Goal: Information Seeking & Learning: Learn about a topic

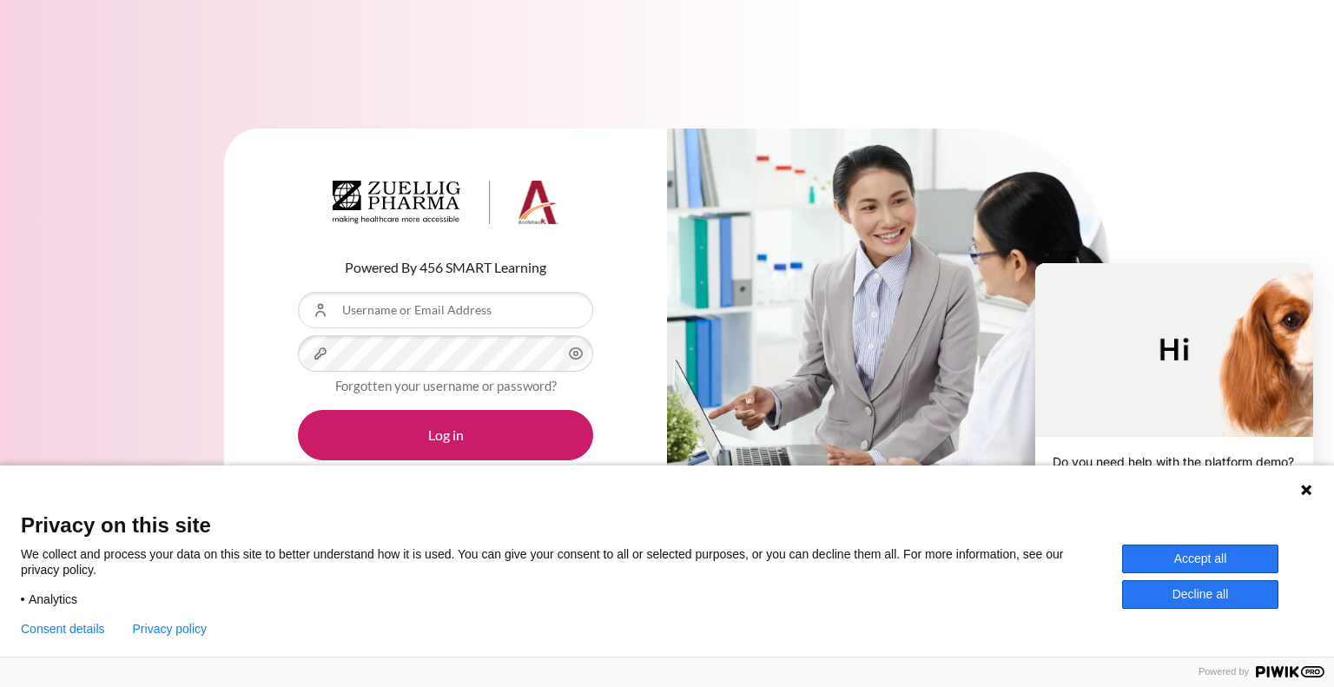
click at [1305, 488] on icon at bounding box center [1306, 490] width 10 height 10
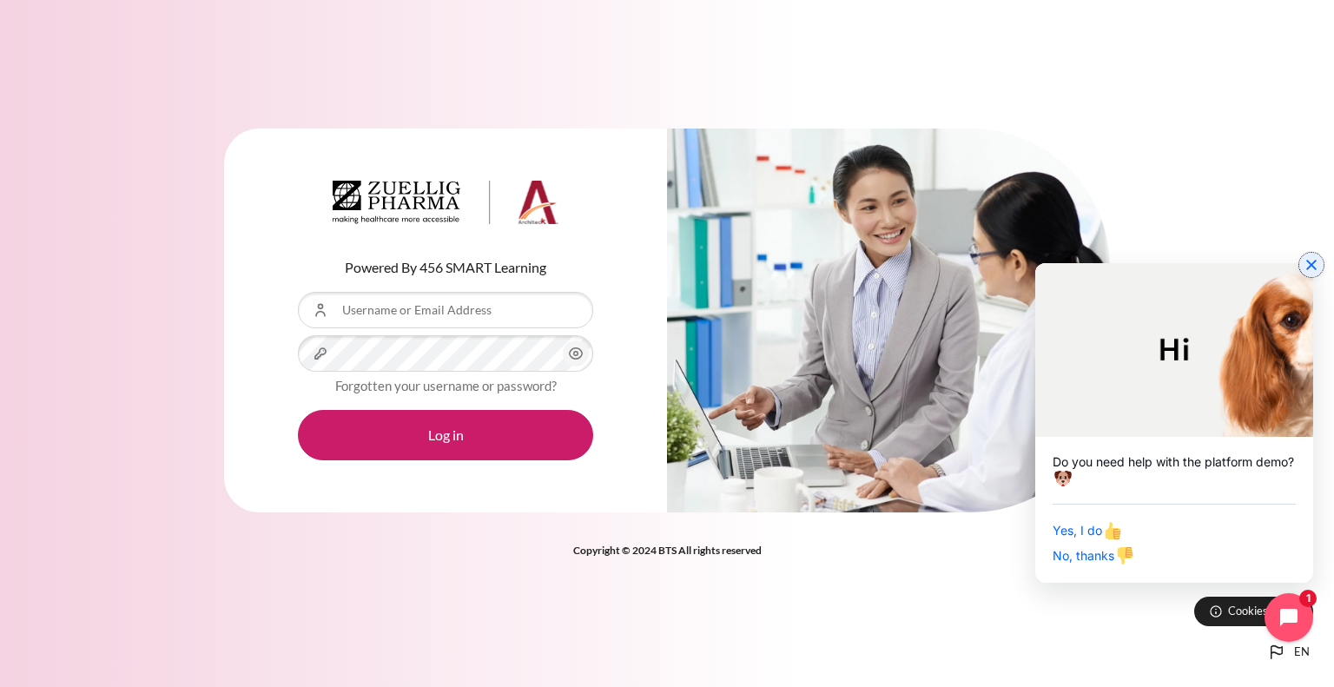
click at [1313, 268] on icon "Close chat widget" at bounding box center [1311, 264] width 17 height 17
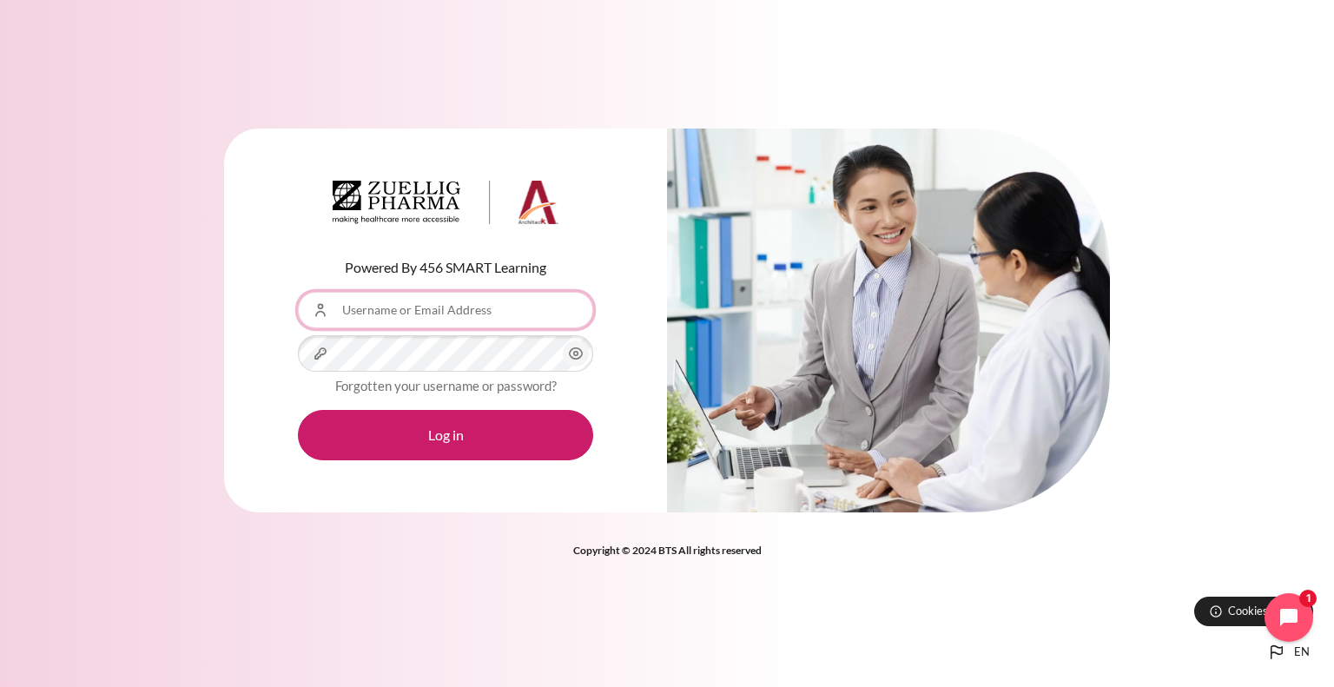
click at [358, 301] on input "Username or Email Address" at bounding box center [445, 310] width 295 height 36
type input "[EMAIL_ADDRESS][DOMAIN_NAME]"
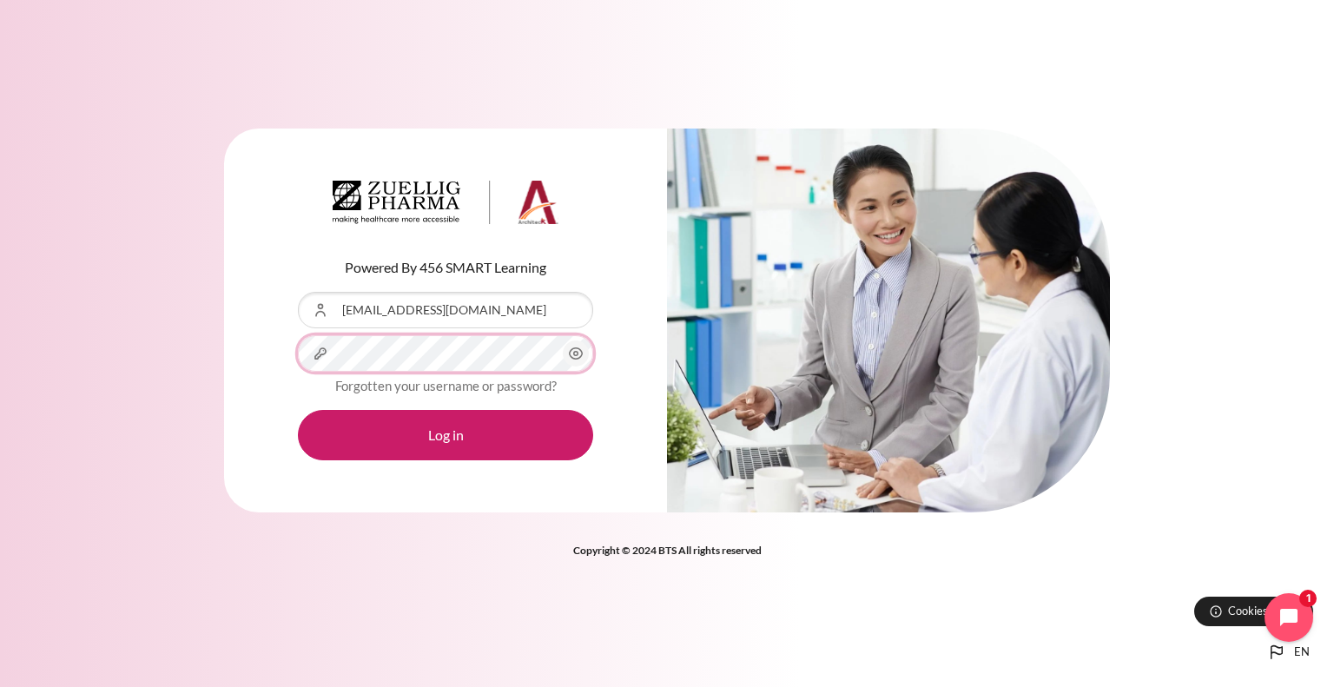
click at [298, 410] on button "Log in" at bounding box center [445, 435] width 295 height 50
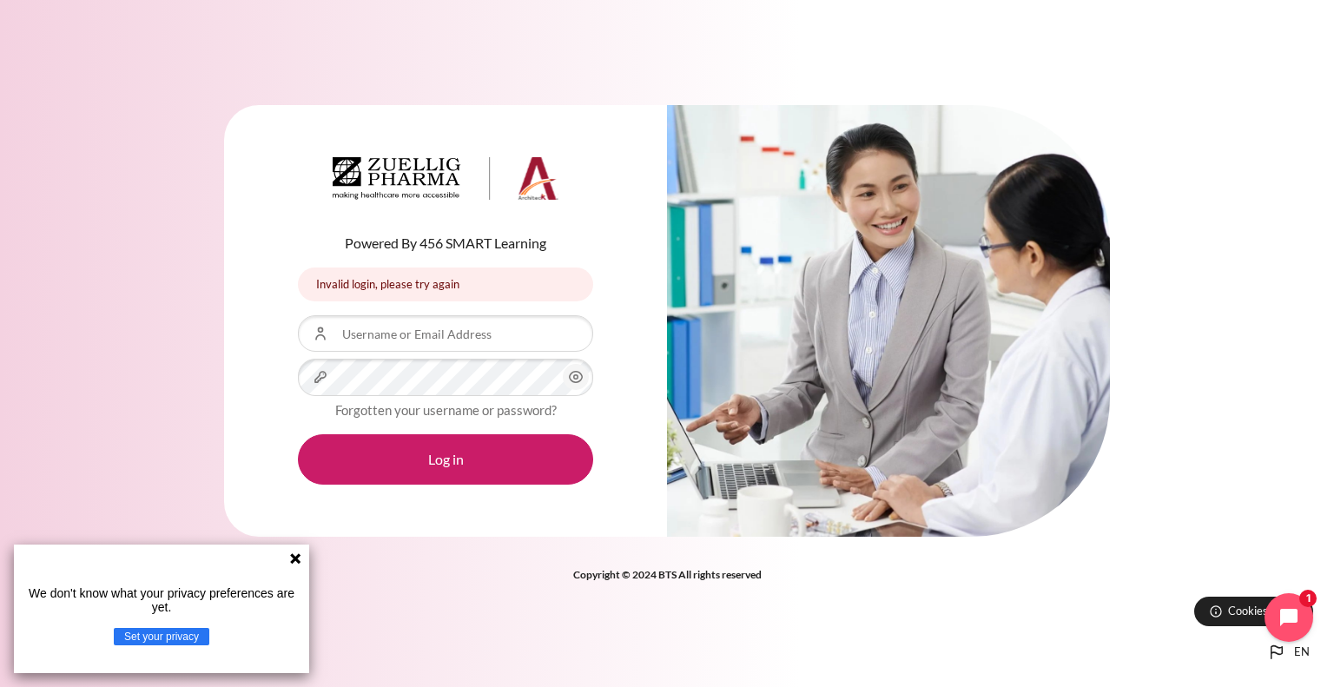
click at [295, 558] on icon at bounding box center [295, 558] width 10 height 10
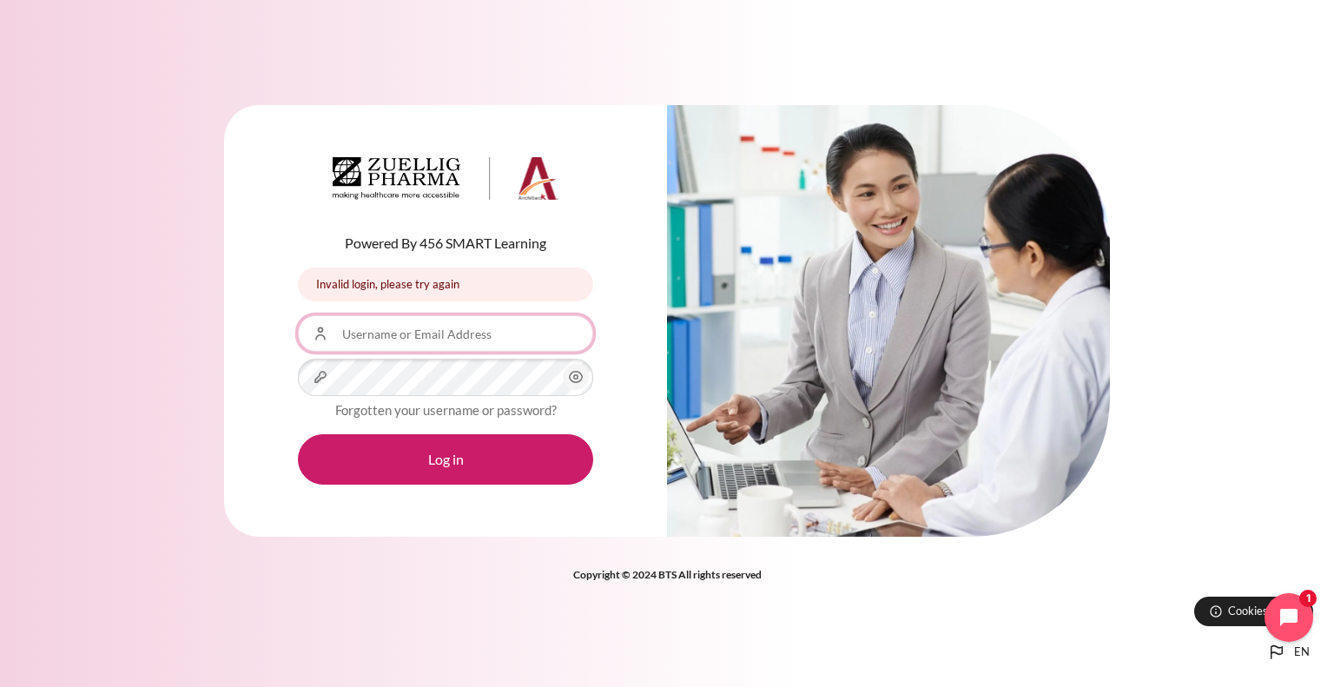
click at [476, 340] on input "Username or Email Address" at bounding box center [445, 333] width 295 height 36
type input "[EMAIL_ADDRESS][DOMAIN_NAME]"
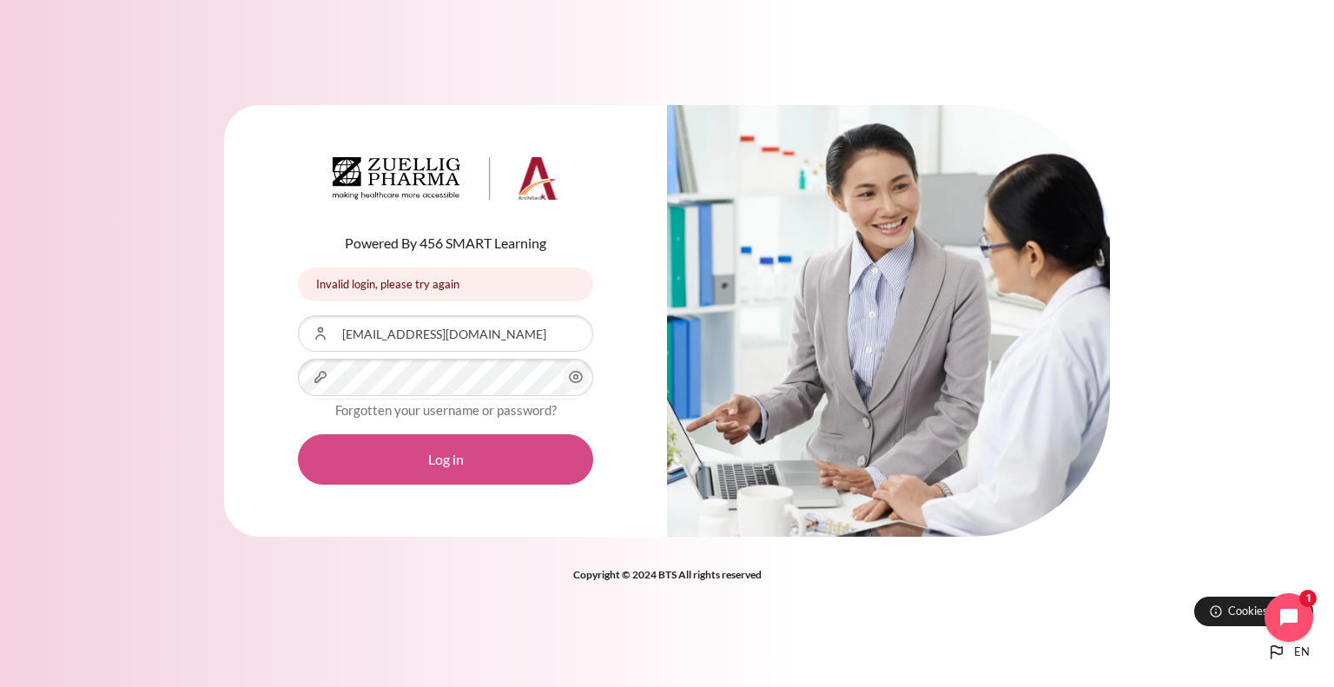
click at [455, 456] on button "Log in" at bounding box center [445, 459] width 295 height 50
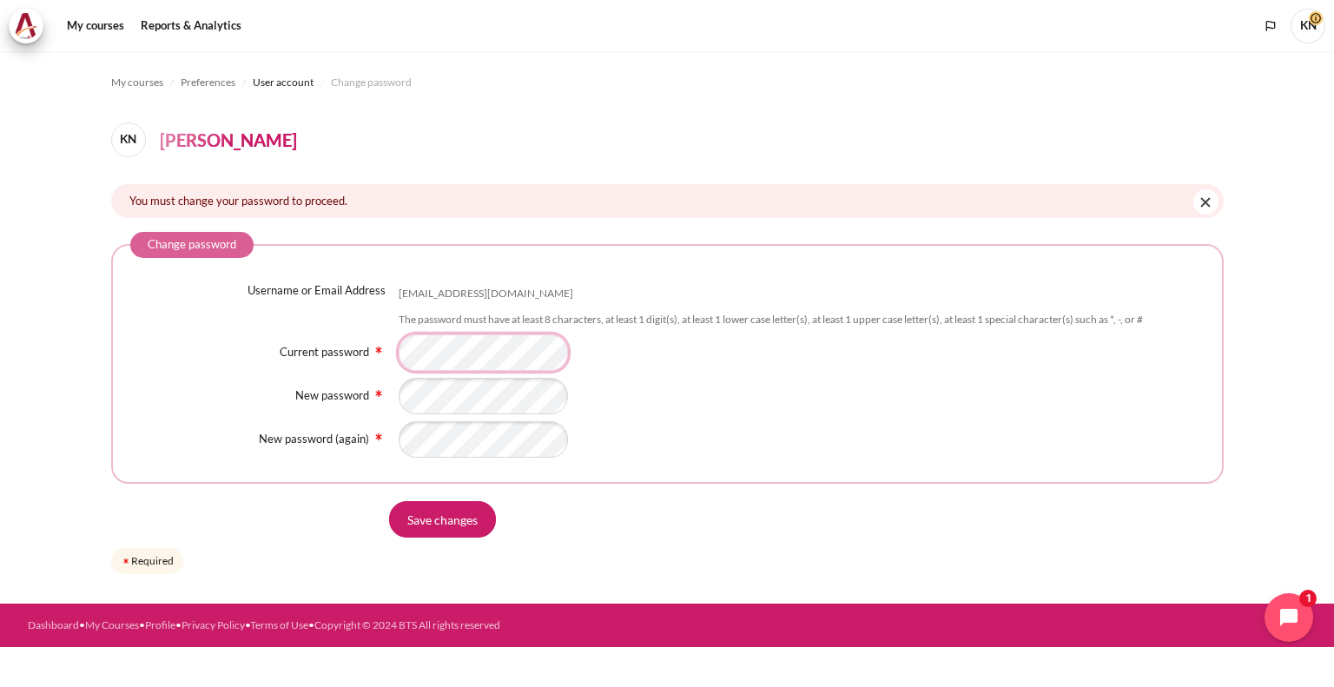
click at [289, 346] on div "Current password - Required" at bounding box center [667, 352] width 1075 height 36
click at [389, 501] on input "Save changes" at bounding box center [442, 519] width 107 height 36
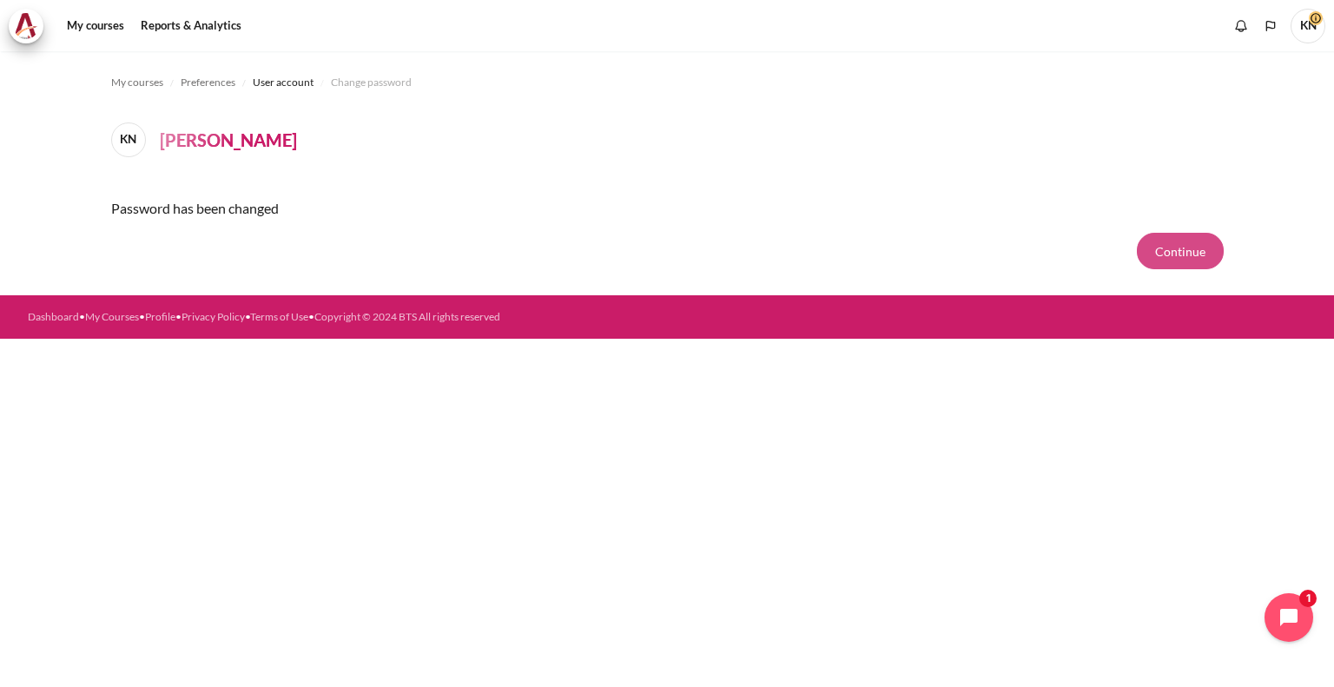
click at [1180, 246] on button "Continue" at bounding box center [1180, 251] width 87 height 36
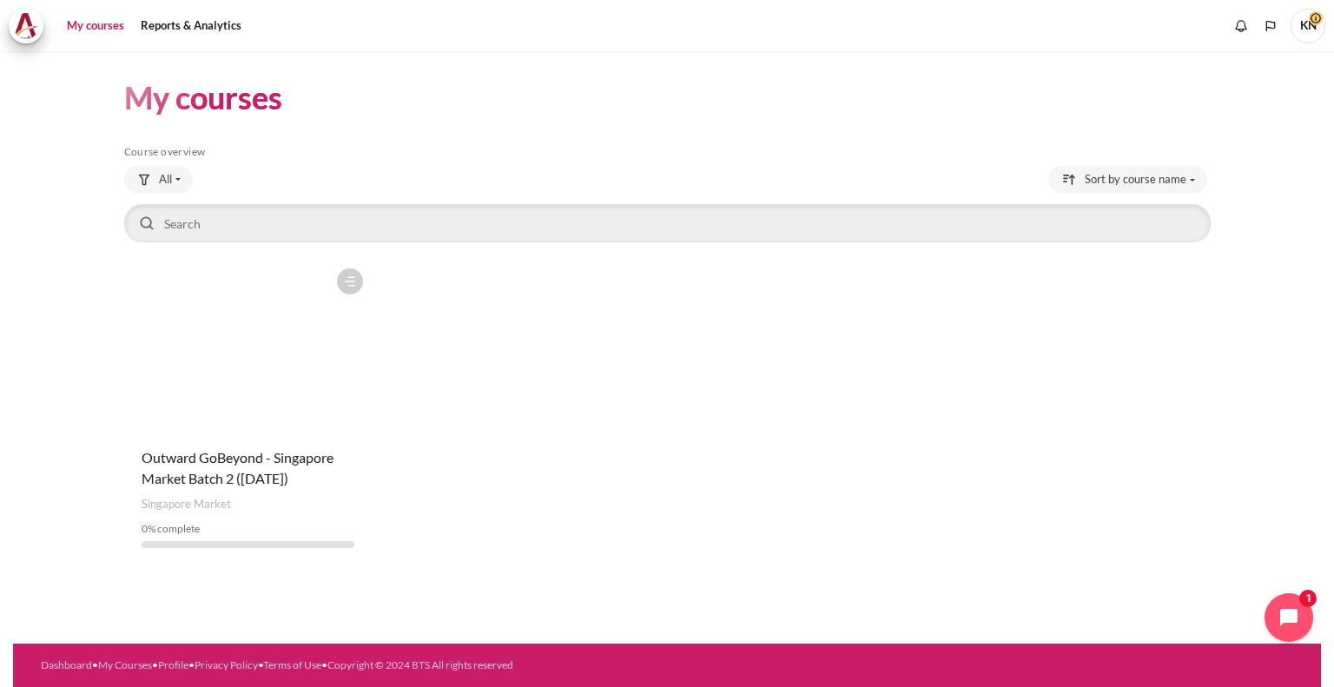
click at [273, 348] on figure "Content" at bounding box center [248, 347] width 248 height 174
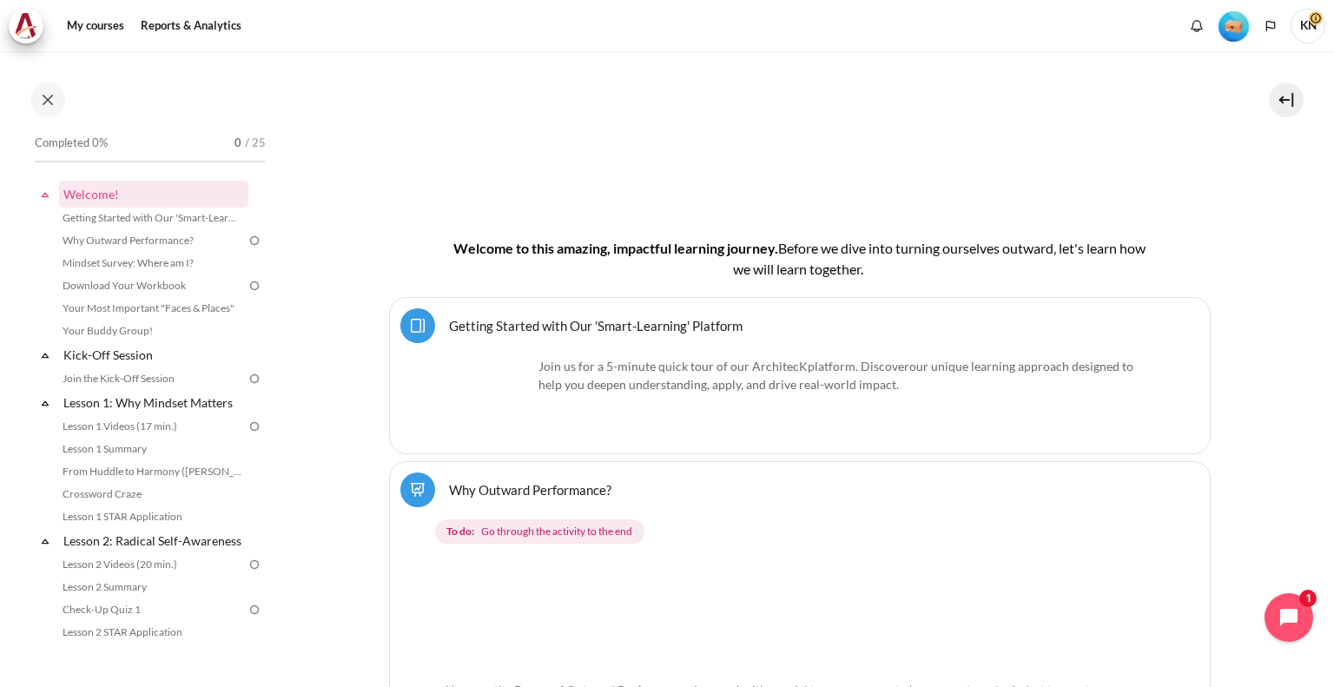
scroll to position [434, 0]
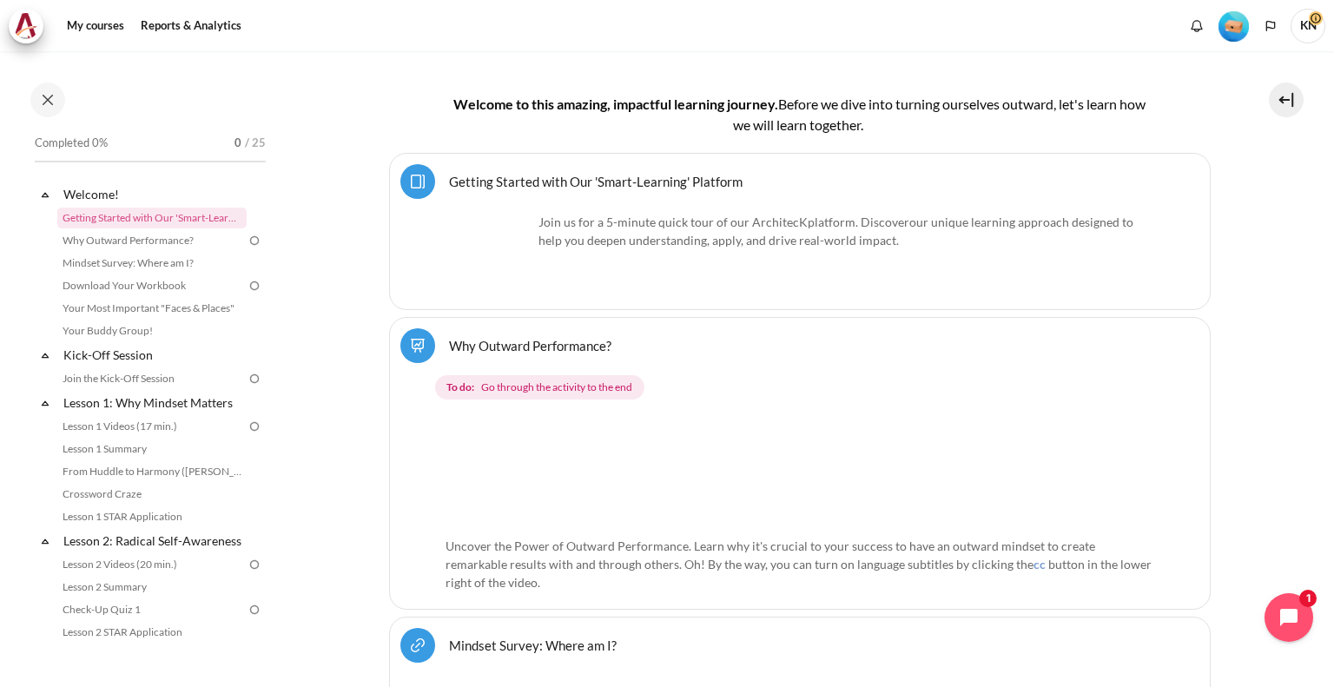
click at [449, 189] on link "Getting Started with Our 'Smart-Learning' Platform Page" at bounding box center [596, 181] width 294 height 17
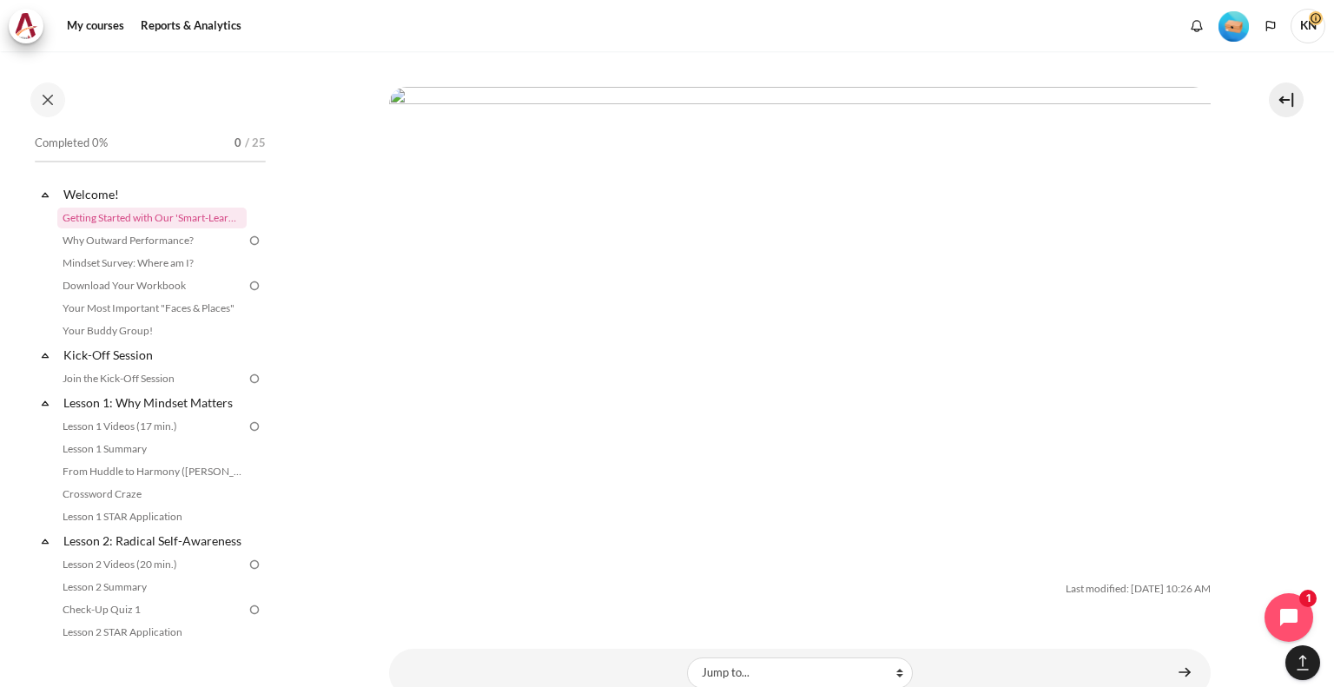
scroll to position [4032, 0]
click at [166, 218] on link "Getting Started with Our 'Smart-Learning' Platform" at bounding box center [151, 218] width 189 height 21
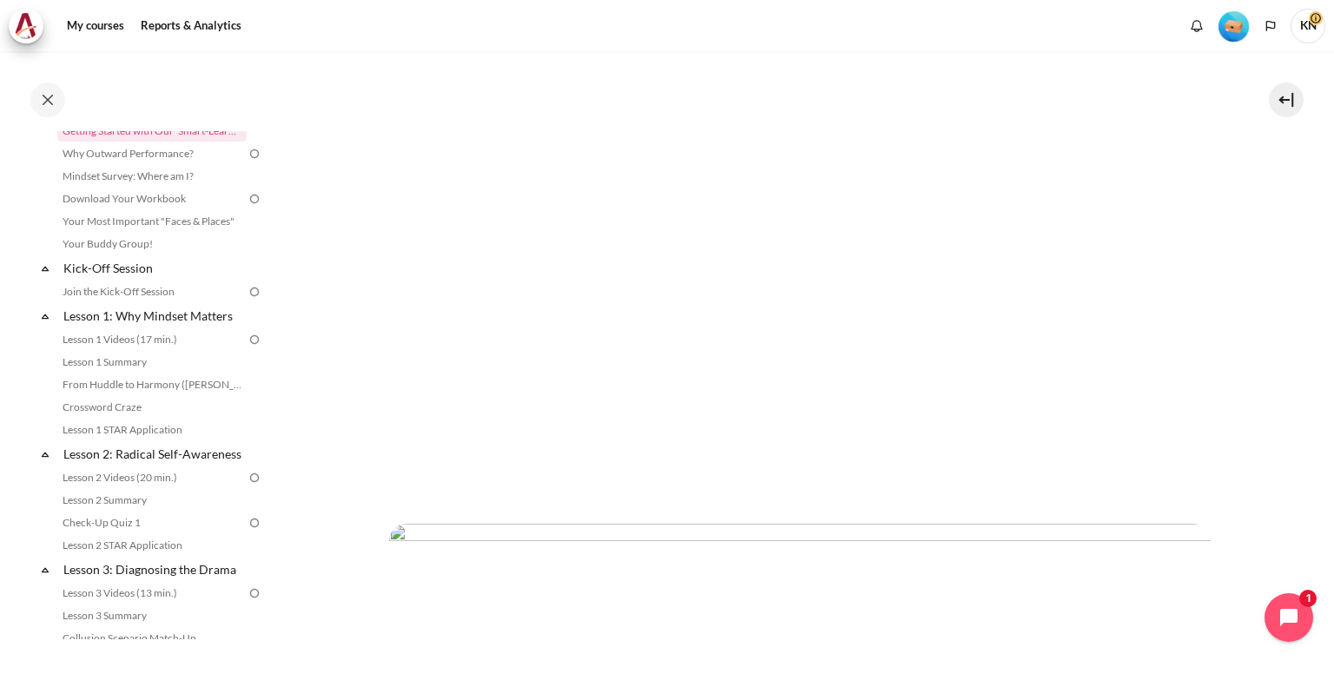
scroll to position [434, 0]
click at [179, 155] on link "Why Outward Performance?" at bounding box center [151, 153] width 189 height 21
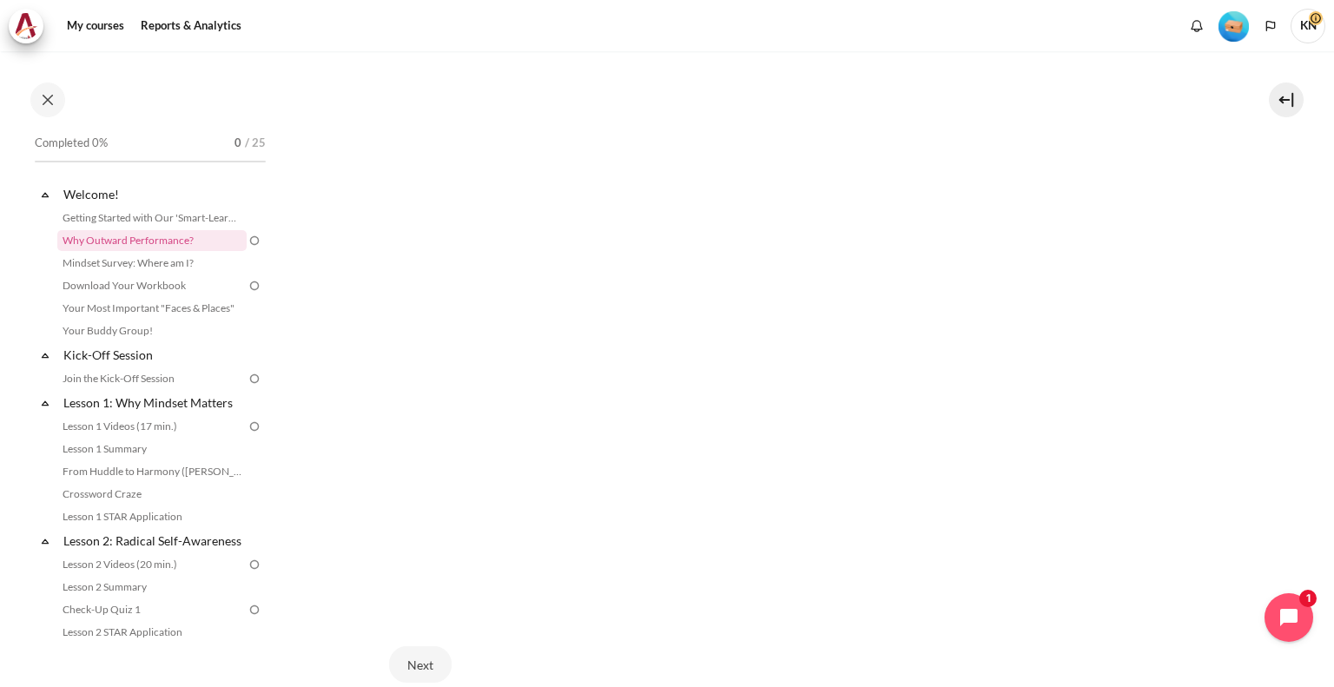
scroll to position [499, 0]
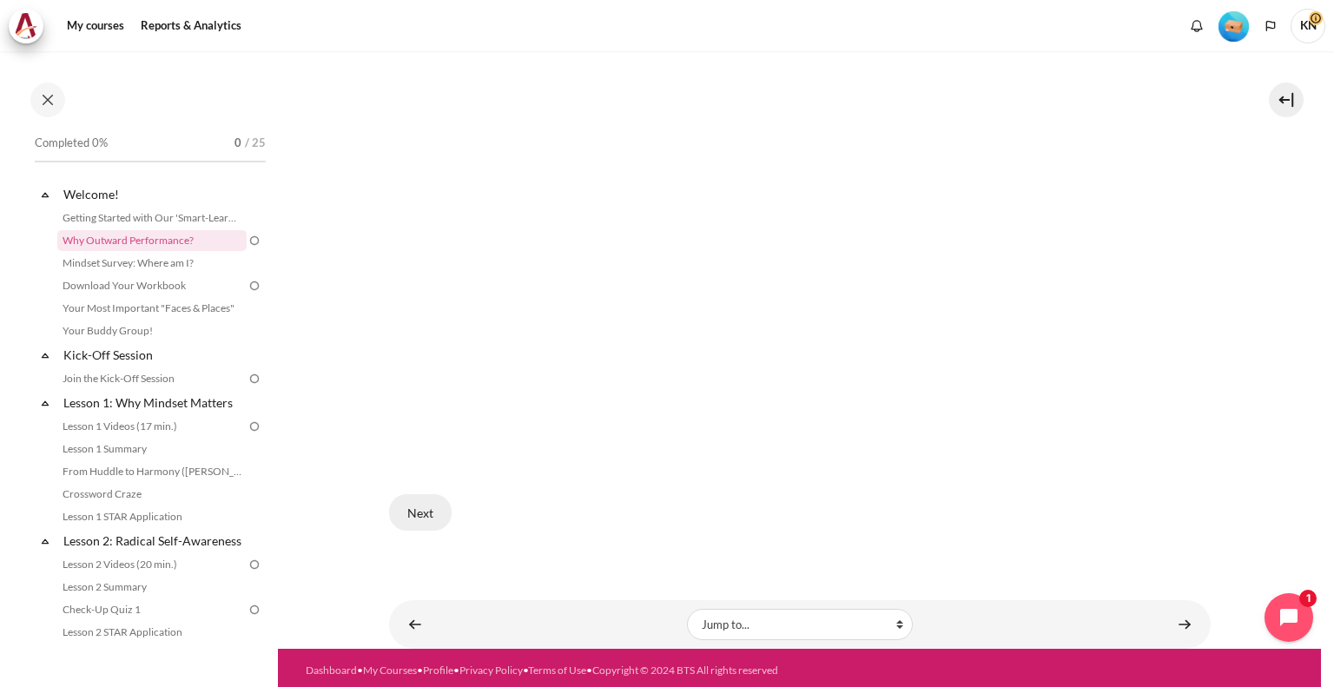
click at [420, 507] on button "Next" at bounding box center [420, 512] width 63 height 36
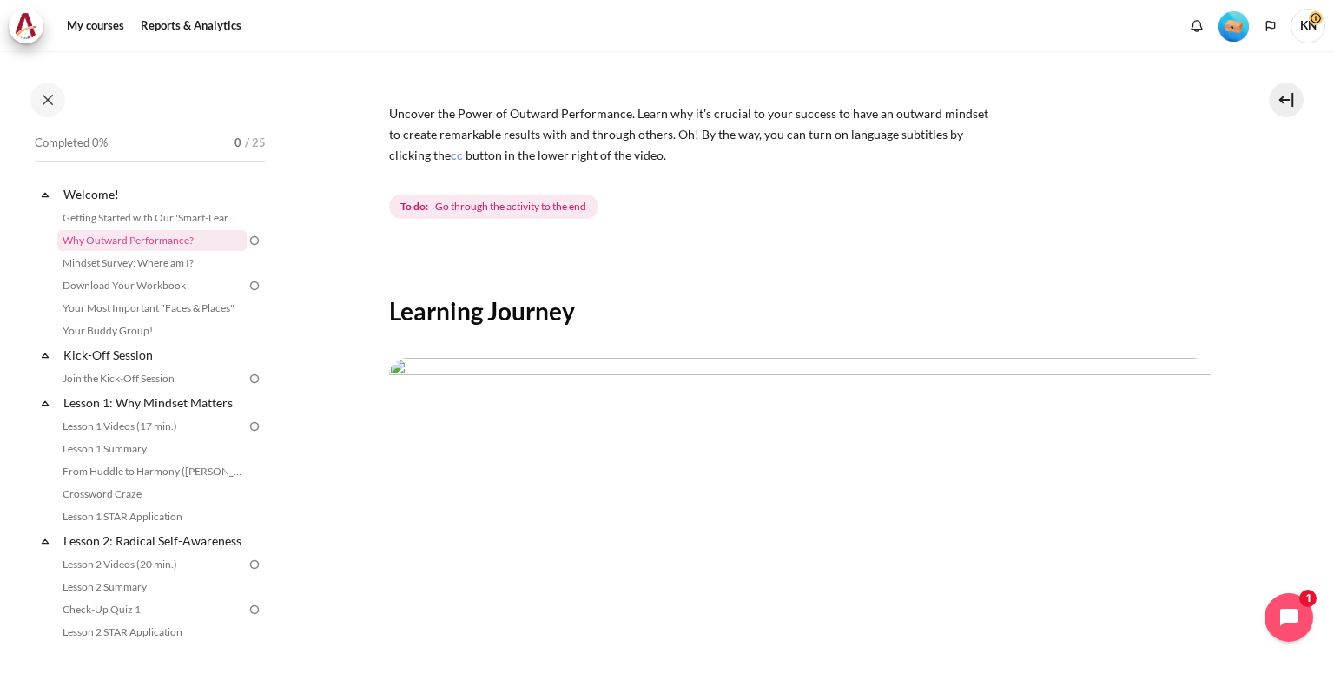
scroll to position [532, 0]
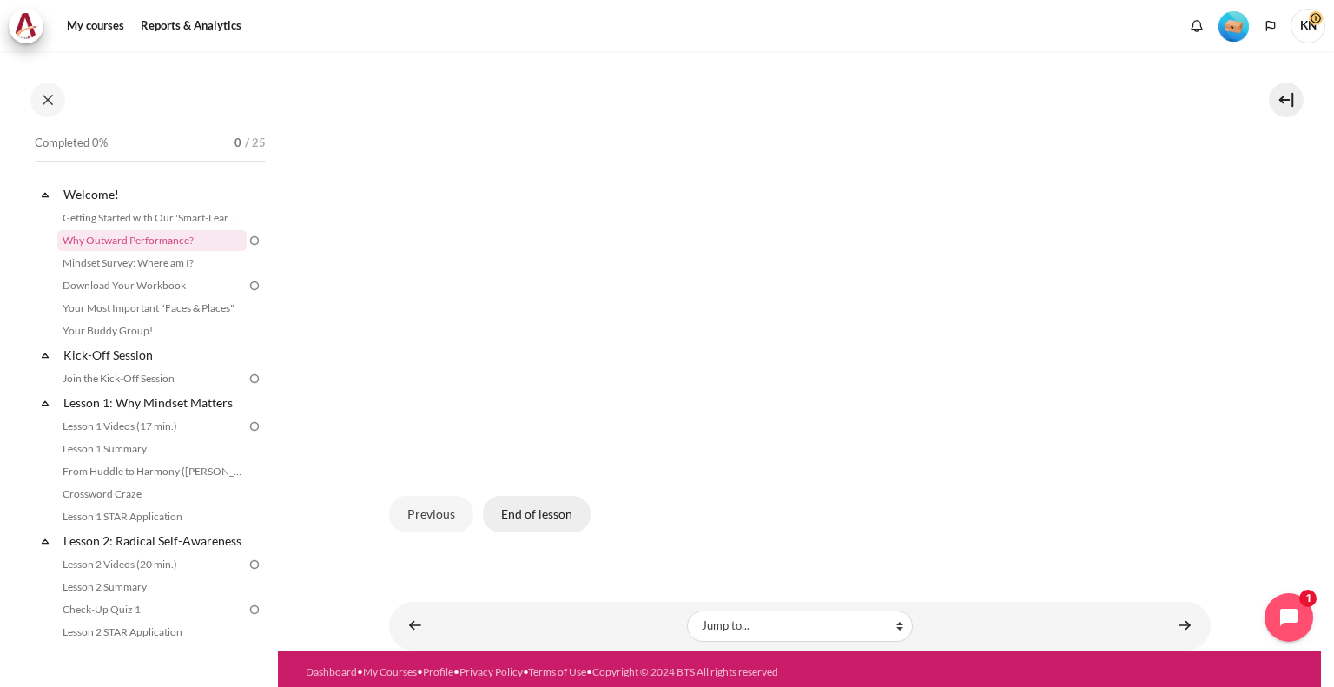
click at [519, 513] on button "End of lesson" at bounding box center [537, 514] width 108 height 36
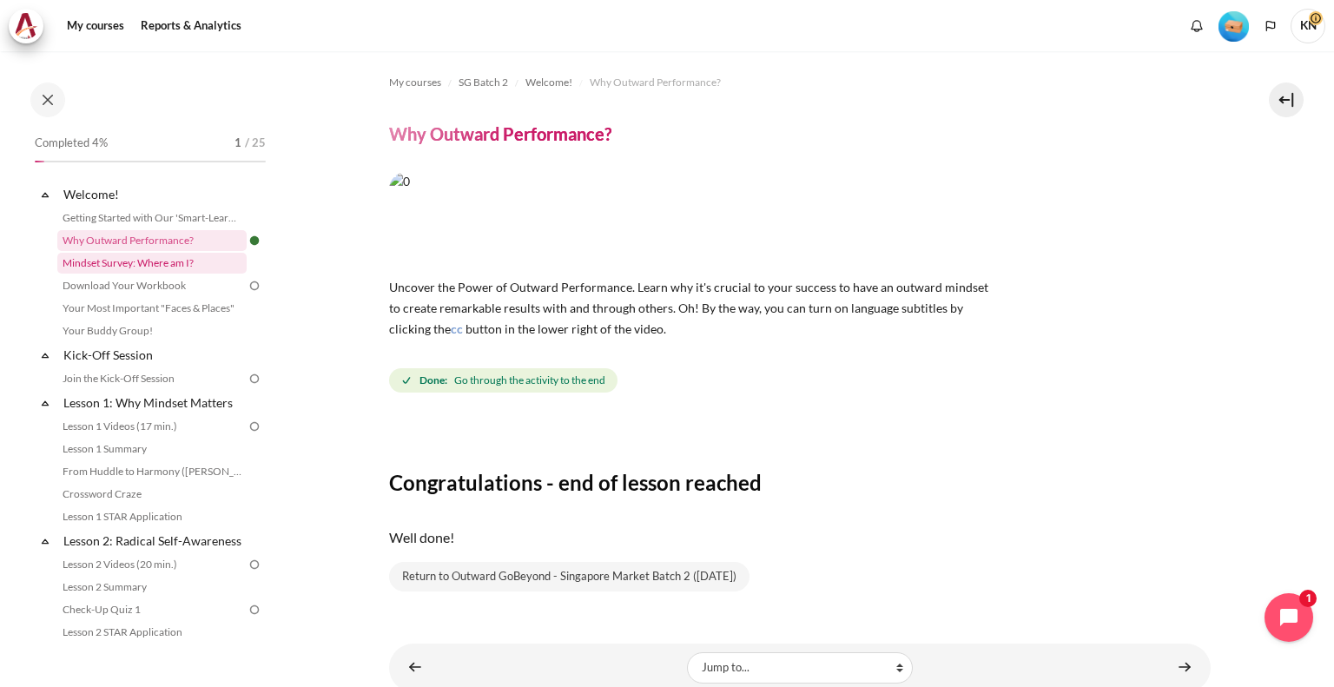
click at [184, 265] on link "Mindset Survey: Where am I?" at bounding box center [151, 263] width 189 height 21
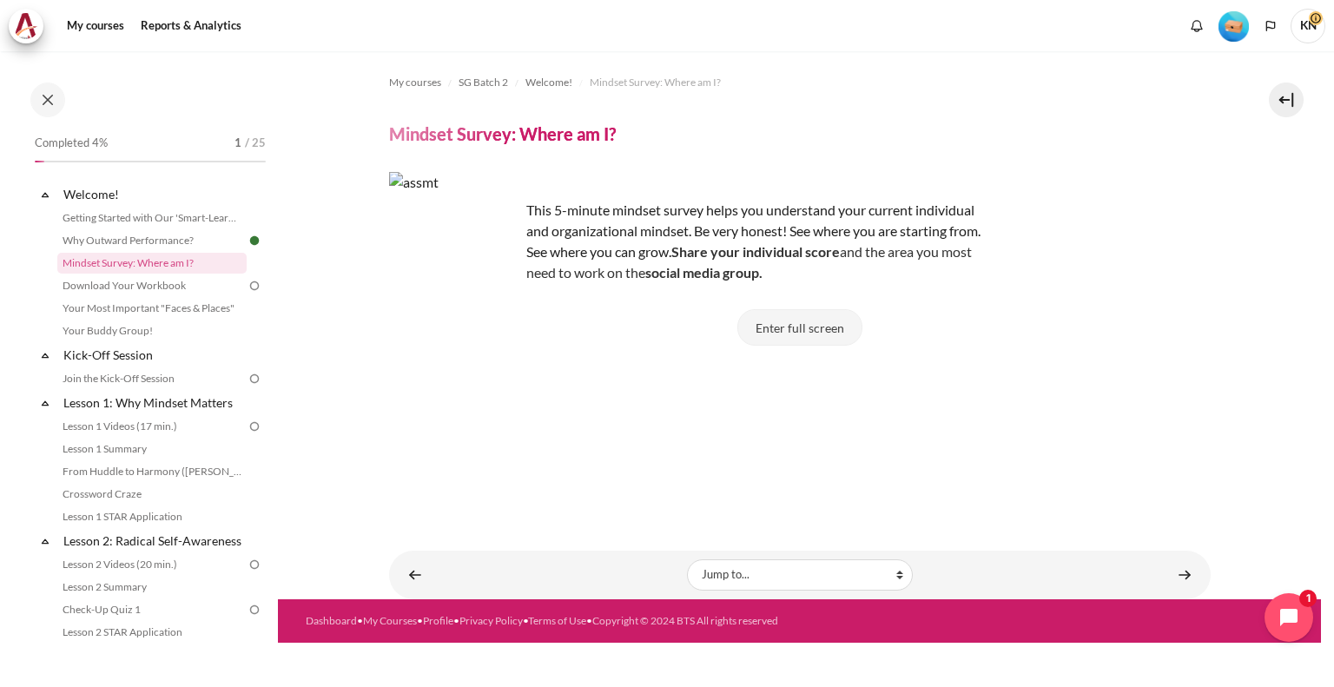
click at [799, 326] on button "Enter full screen" at bounding box center [799, 327] width 125 height 36
click at [814, 329] on button "Enter full screen" at bounding box center [799, 327] width 125 height 36
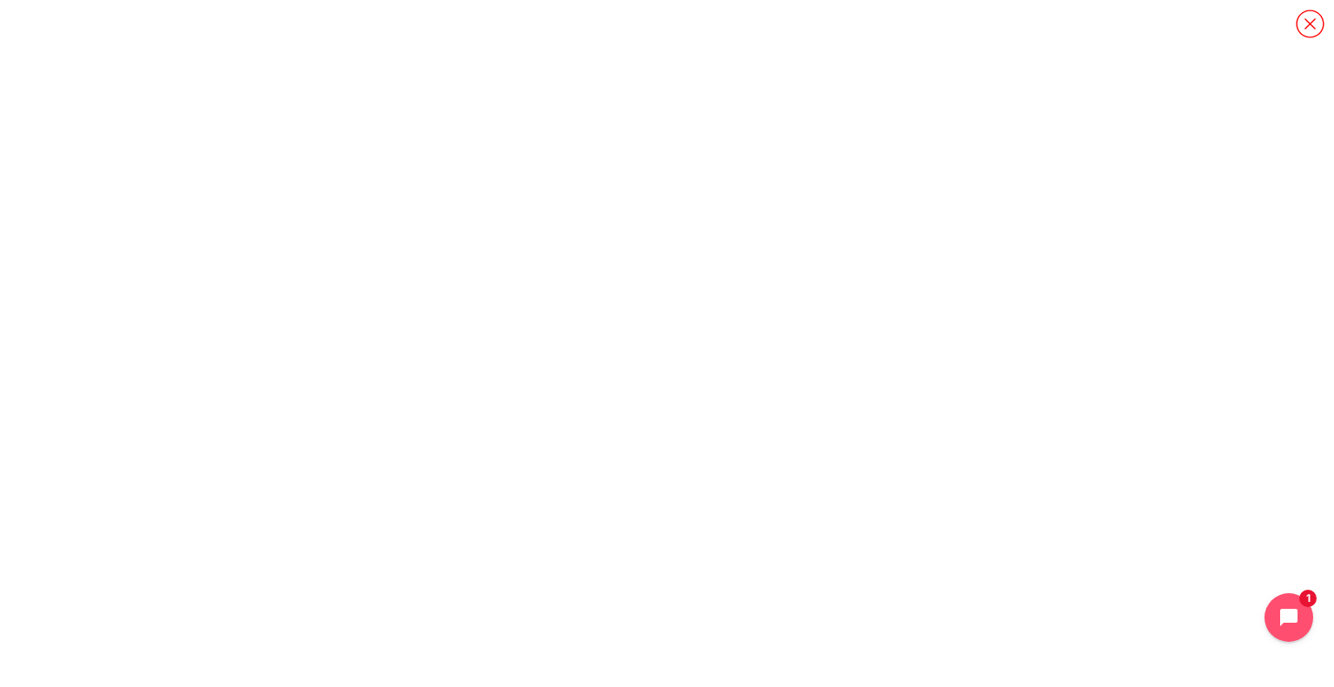
click at [1303, 20] on icon "Content" at bounding box center [1310, 24] width 30 height 30
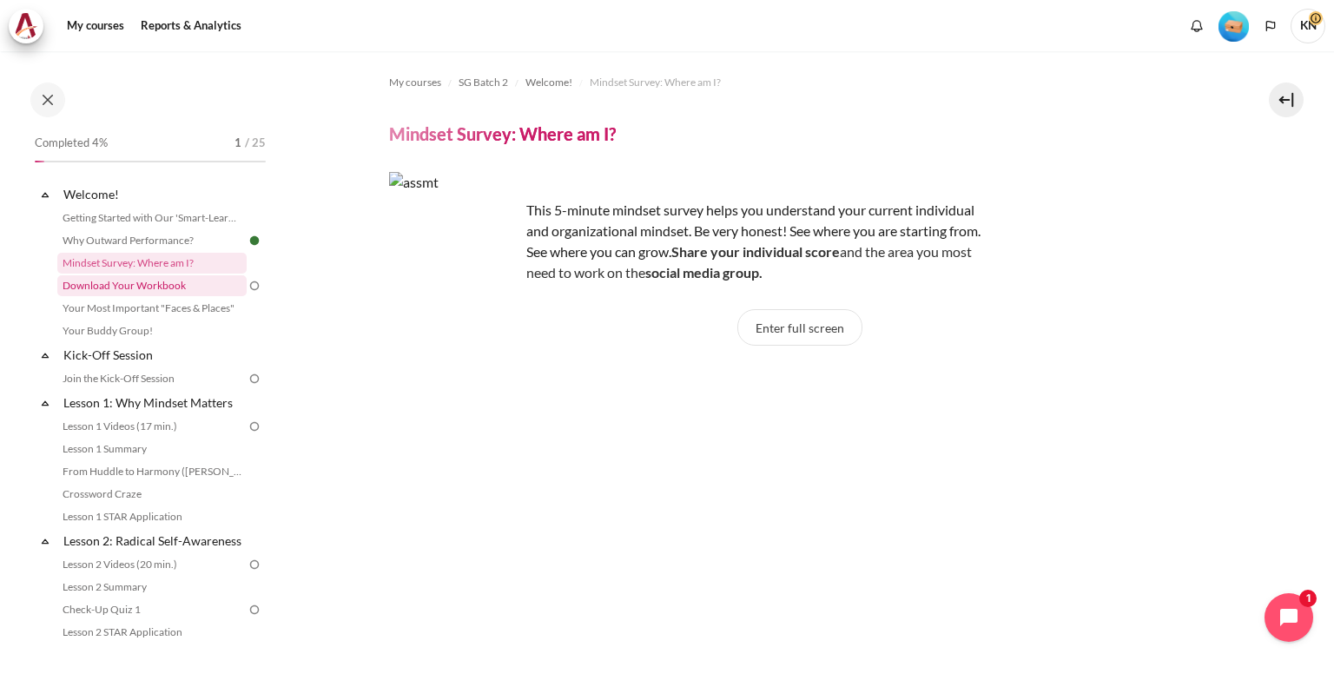
click at [173, 291] on link "Download Your Workbook" at bounding box center [151, 285] width 189 height 21
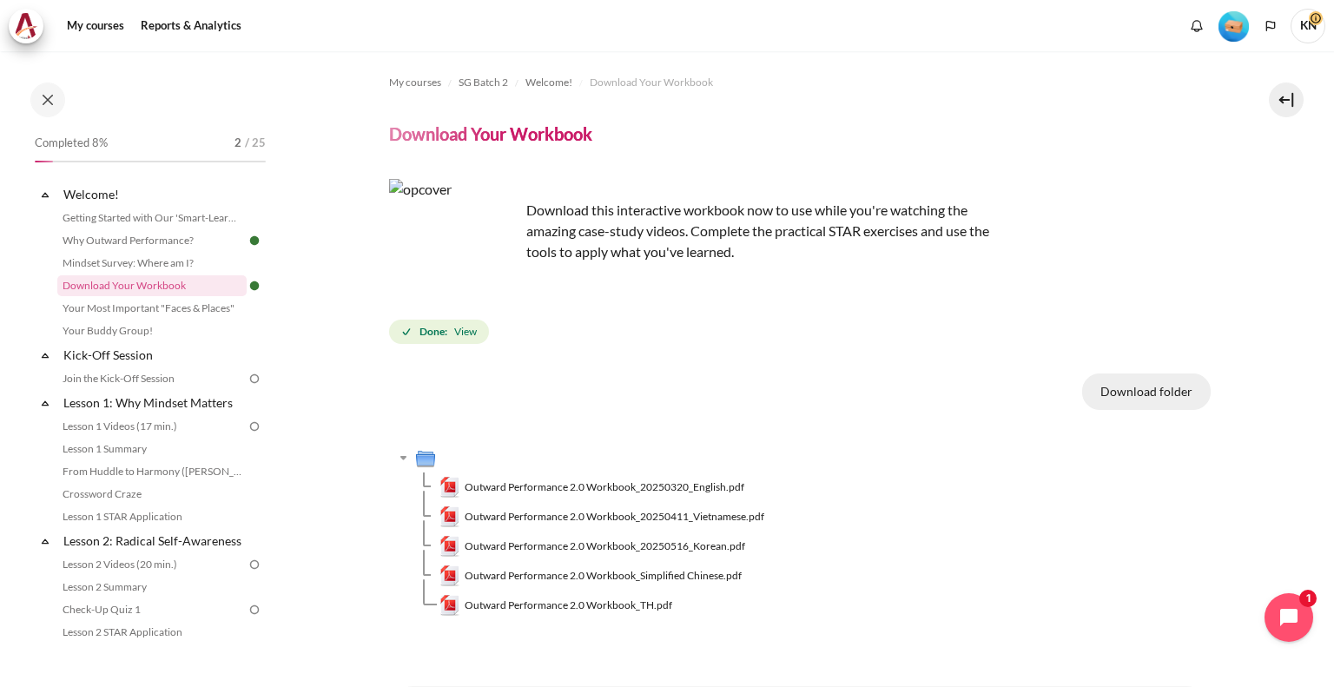
click at [1164, 389] on button "Download folder" at bounding box center [1146, 392] width 129 height 36
click at [152, 310] on link "Your Most Important "Faces & Places"" at bounding box center [151, 308] width 189 height 21
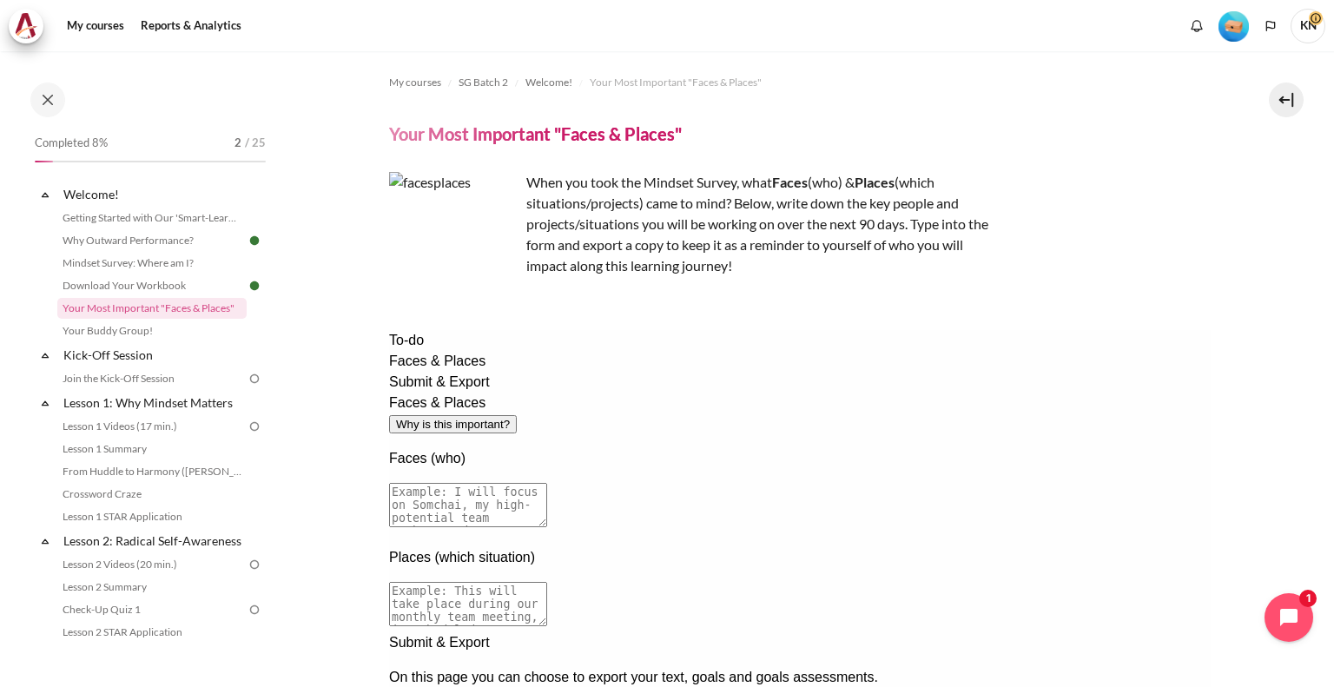
click at [546, 483] on textarea at bounding box center [467, 505] width 158 height 44
click at [878, 393] on div "Faces & Places Why is this important? Faces (who) Places (which situation)" at bounding box center [799, 513] width 822 height 240
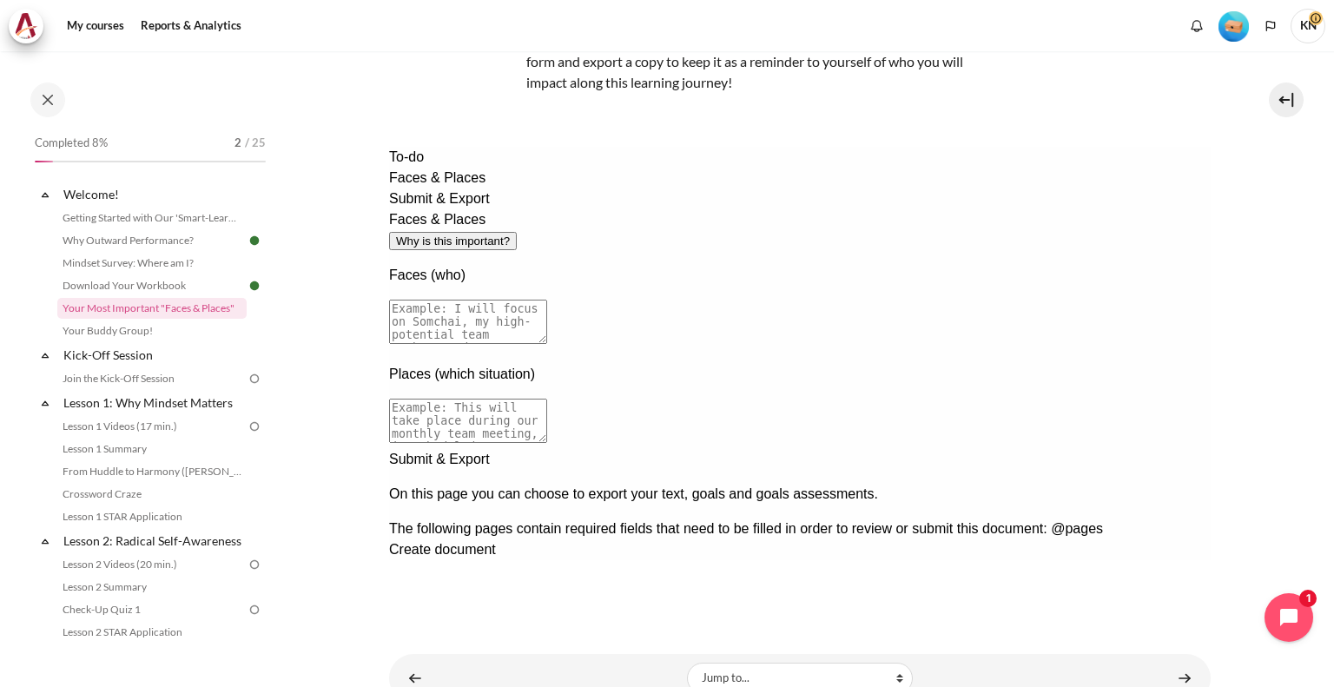
scroll to position [69, 0]
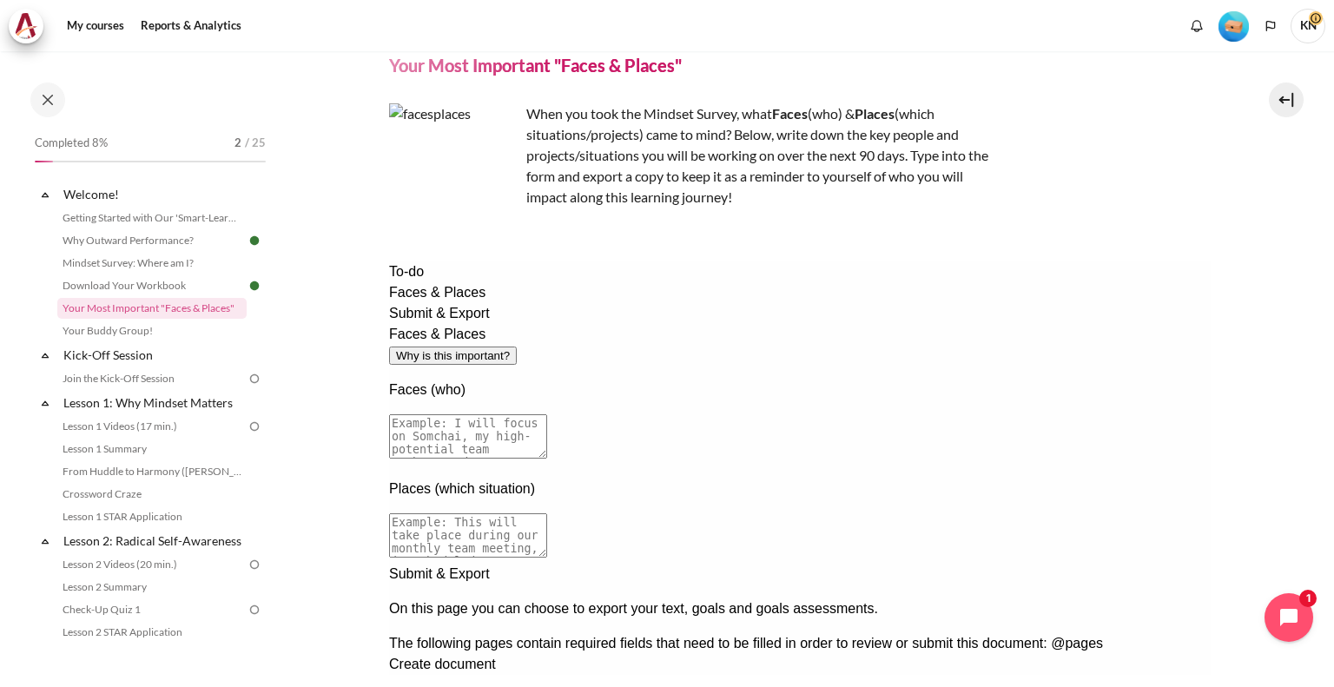
click at [546, 513] on textarea at bounding box center [467, 535] width 158 height 44
click at [546, 414] on textarea at bounding box center [467, 436] width 158 height 44
click at [546, 414] on textarea "My boss, my sales & marketing team" at bounding box center [467, 436] width 158 height 44
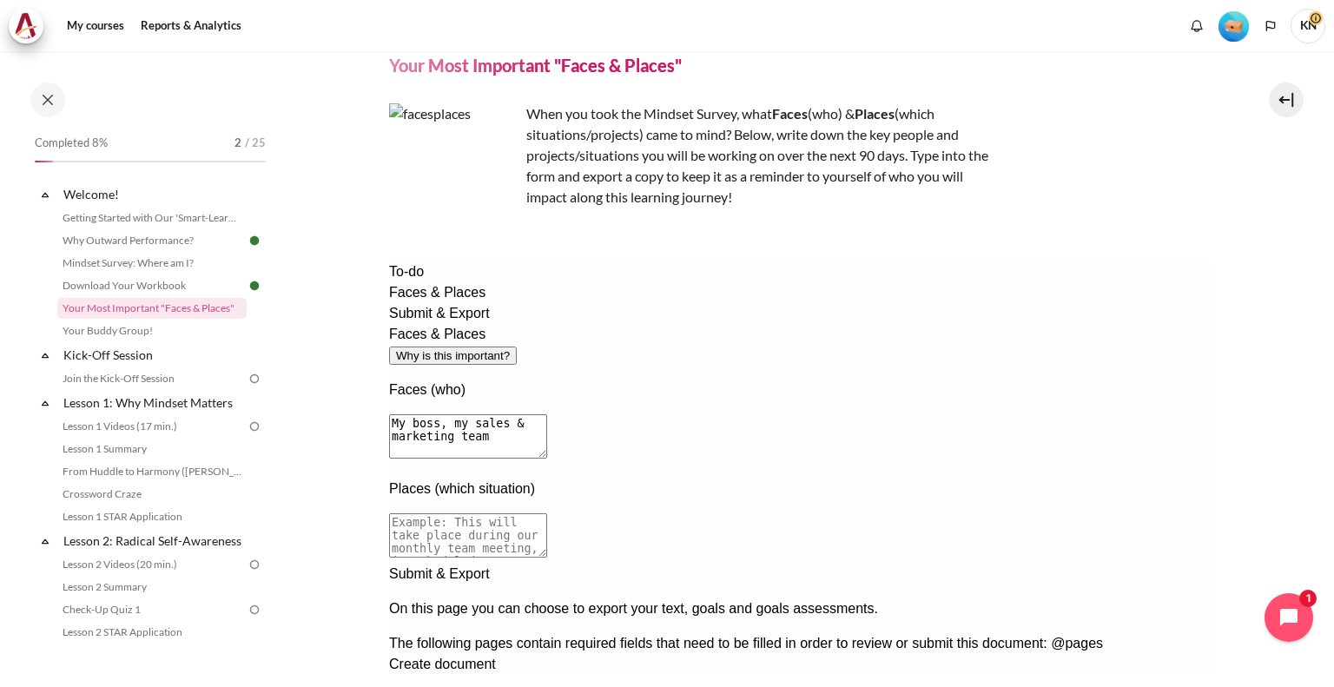
click at [546, 414] on textarea "My boss, my sales & marketing team" at bounding box center [467, 436] width 158 height 44
type textarea "My boss, my team"
click at [546, 513] on textarea at bounding box center [467, 535] width 158 height 44
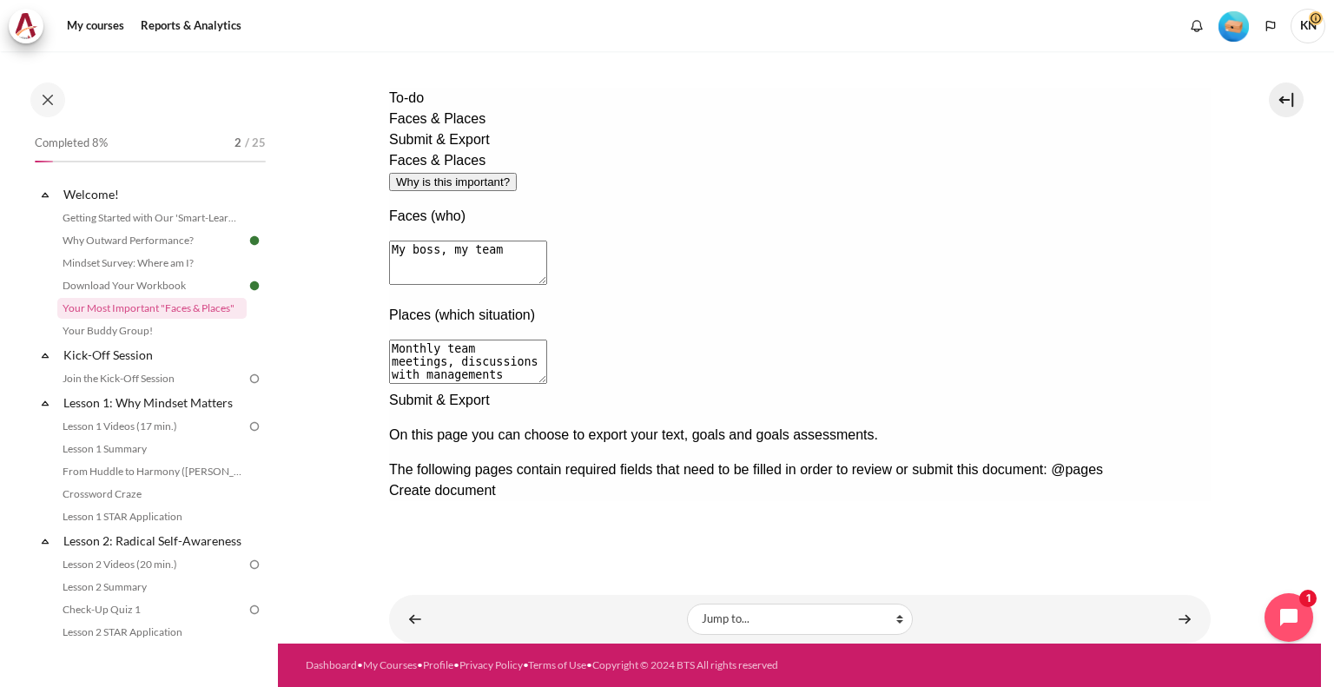
type textarea "Monthly team meetings, discussions with managements"
click at [1178, 390] on div "Next documentation step" at bounding box center [799, 390] width 822 height 0
click at [1127, 501] on div "Previous documentation step" at bounding box center [799, 501] width 822 height 0
click at [147, 332] on link "Your Buddy Group!" at bounding box center [151, 331] width 189 height 21
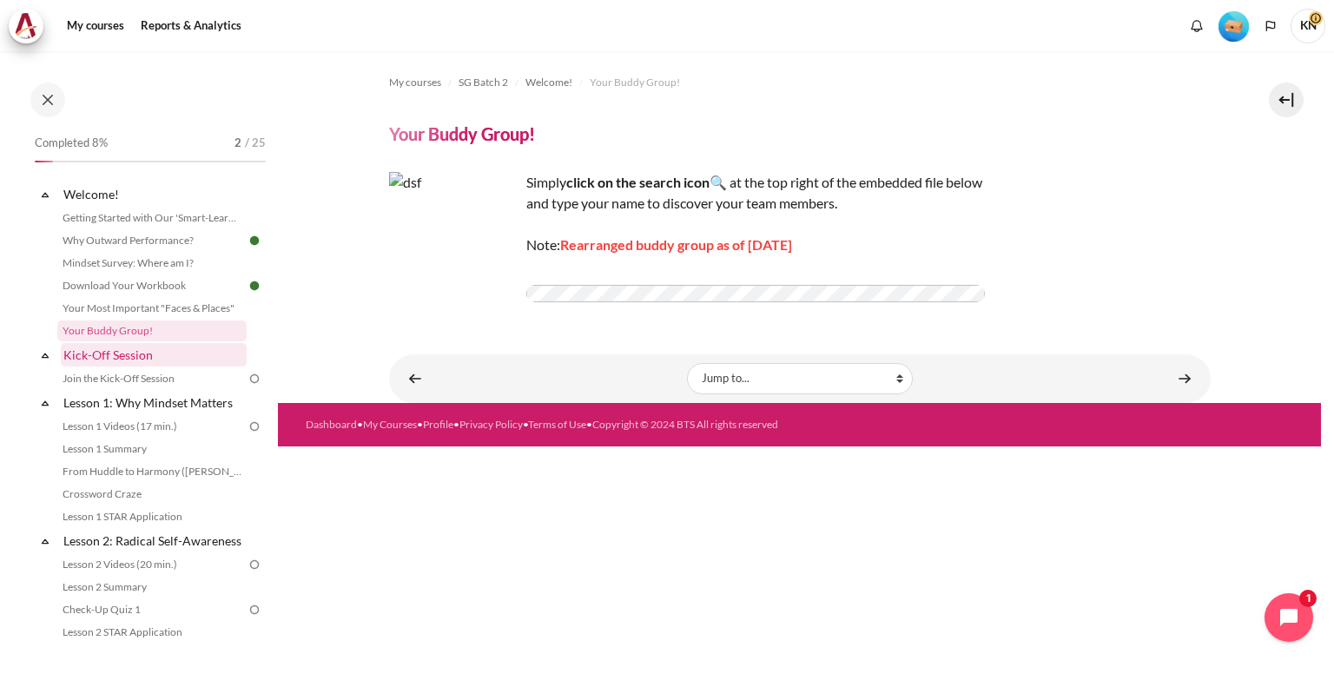
click at [134, 354] on link "Kick-Off Session" at bounding box center [154, 354] width 186 height 23
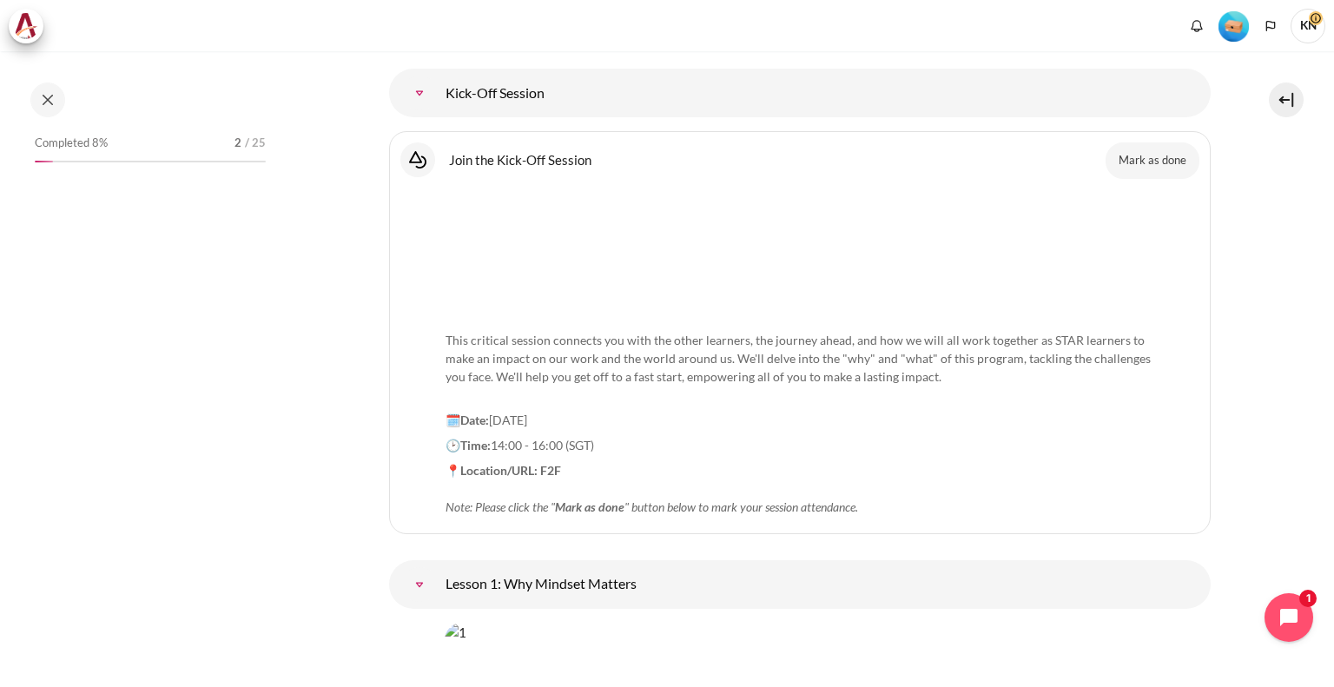
scroll to position [1829, 0]
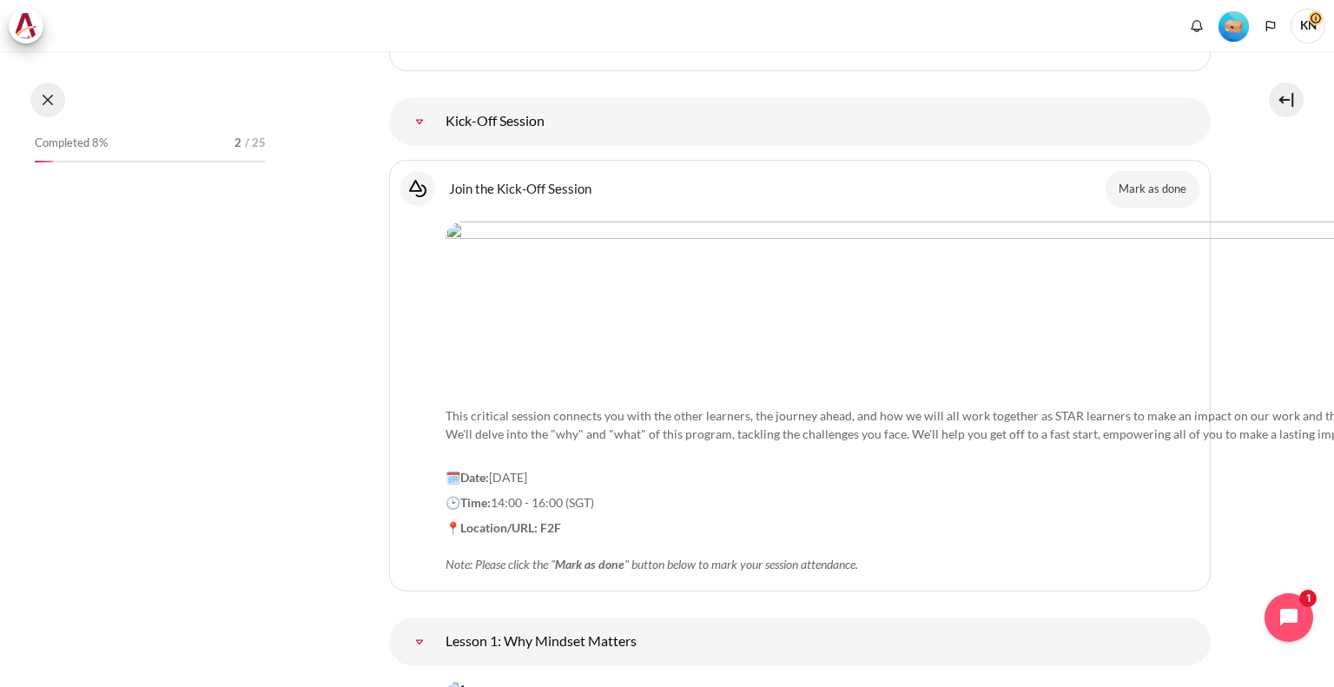
click at [52, 105] on button at bounding box center [47, 100] width 35 height 35
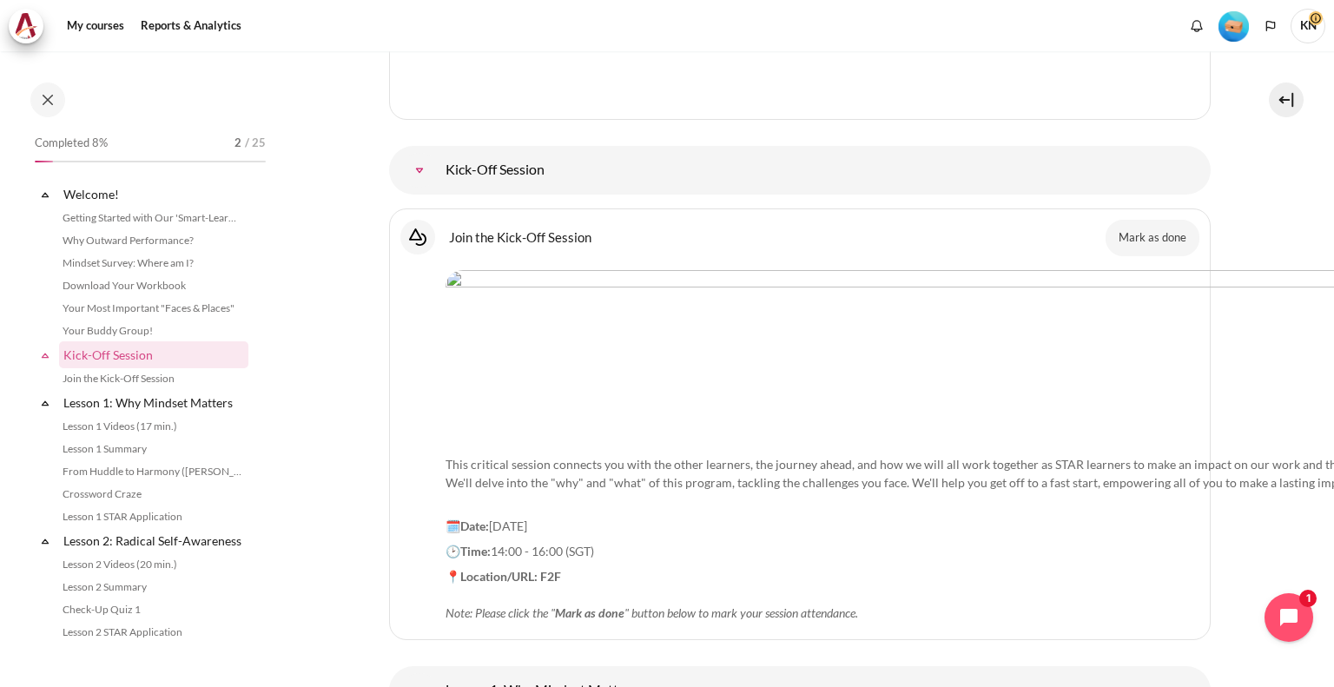
scroll to position [142, 0]
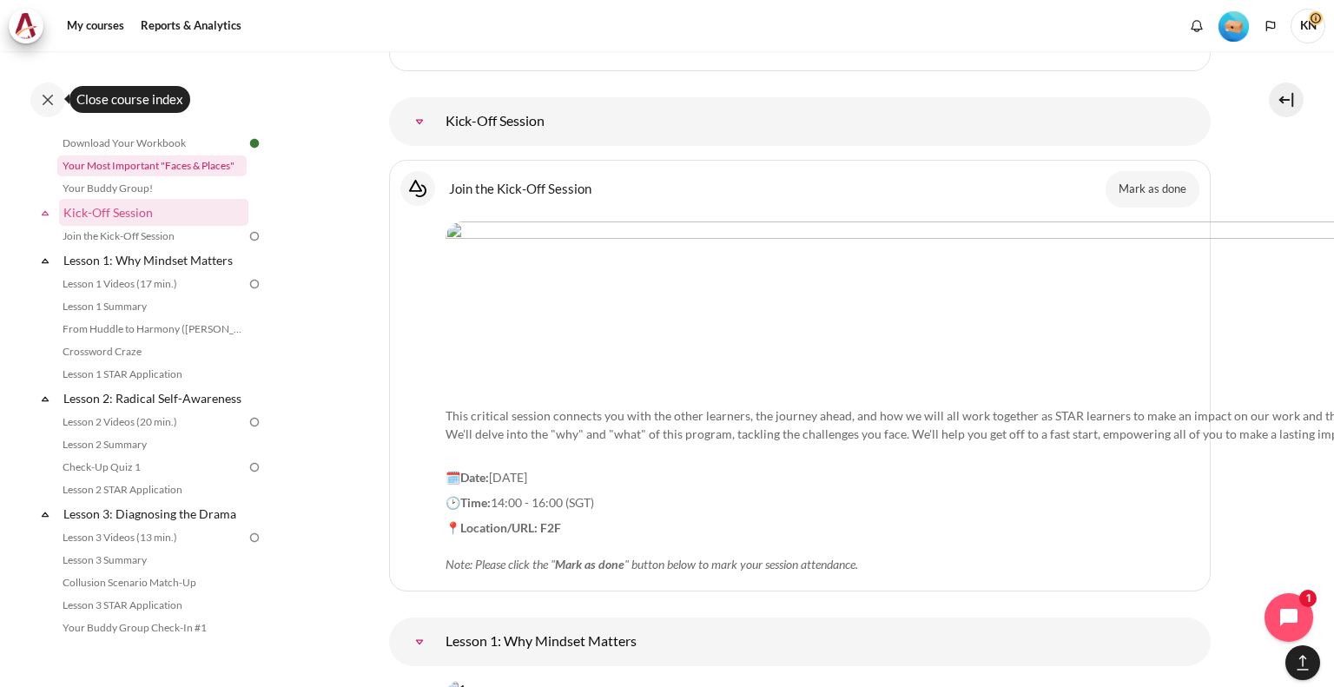
click at [155, 172] on link "Your Most Important "Faces & Places"" at bounding box center [151, 165] width 189 height 21
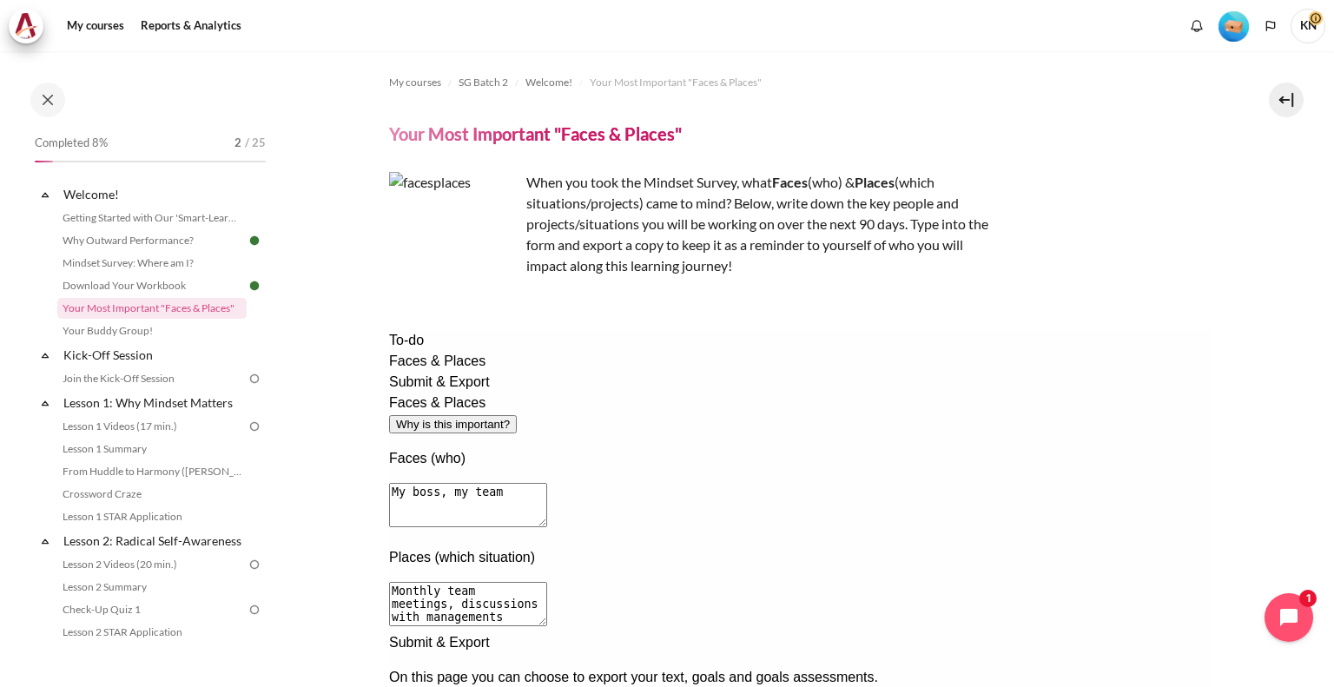
scroll to position [242, 0]
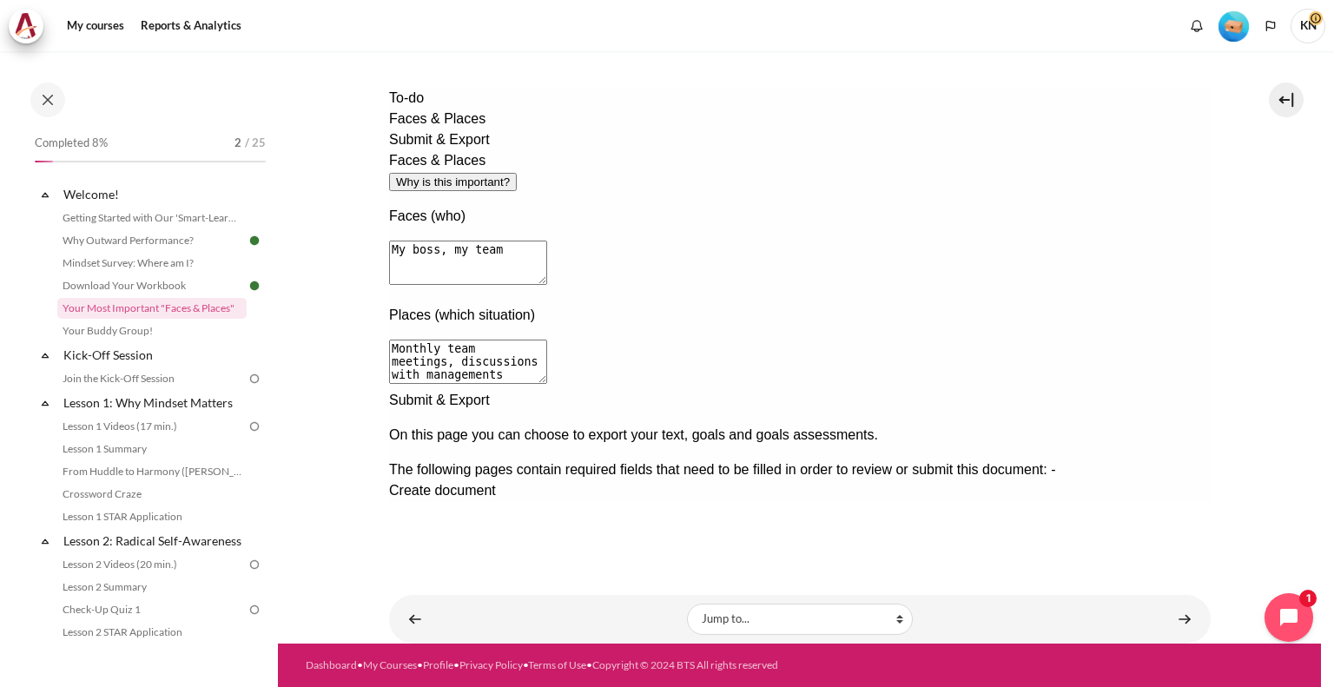
click at [1135, 501] on div at bounding box center [799, 501] width 822 height 0
click at [1135, 501] on div "Previous documentation step" at bounding box center [799, 501] width 822 height 0
click at [119, 339] on link "Your Buddy Group!" at bounding box center [151, 331] width 189 height 21
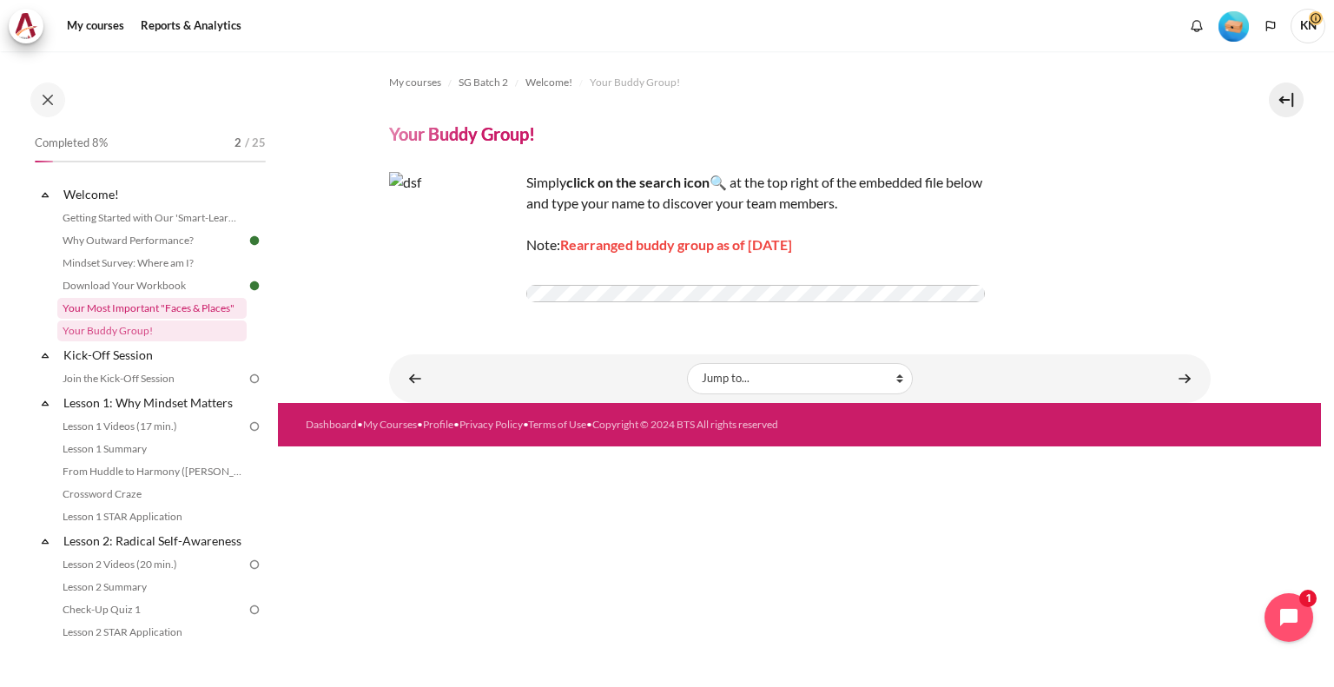
click at [134, 301] on link "Your Most Important "Faces & Places"" at bounding box center [151, 308] width 189 height 21
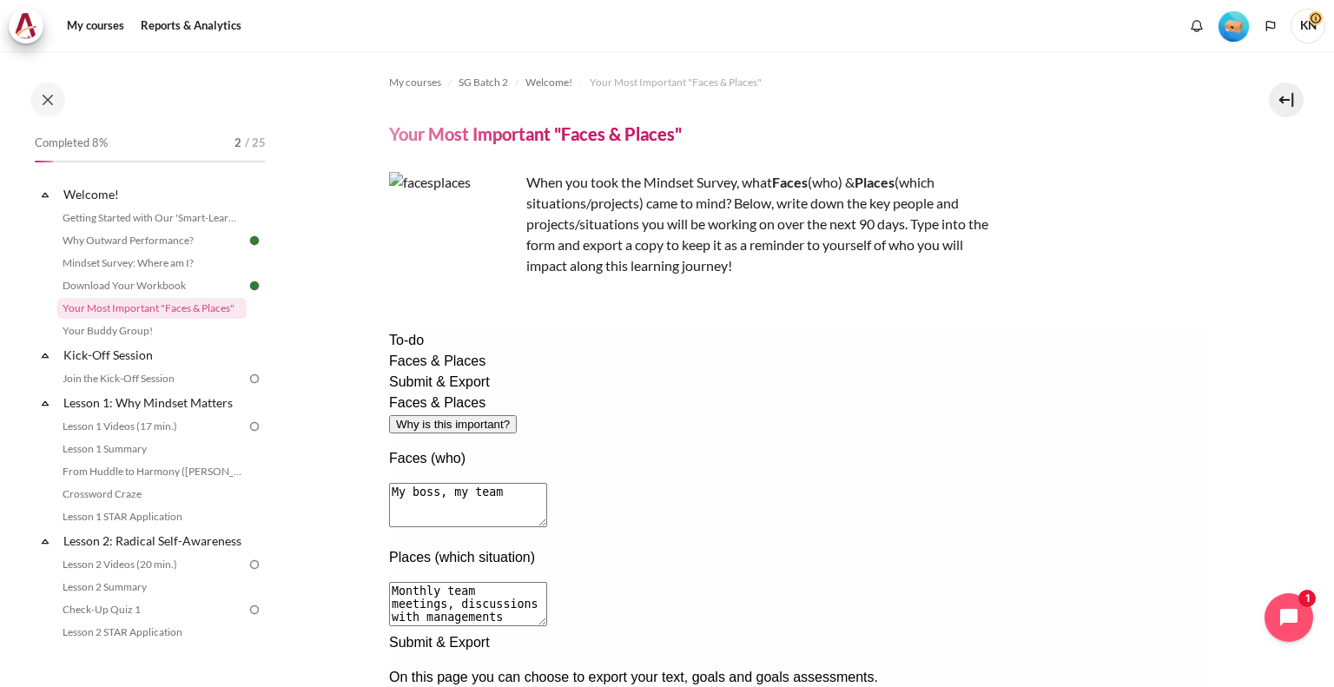
scroll to position [242, 0]
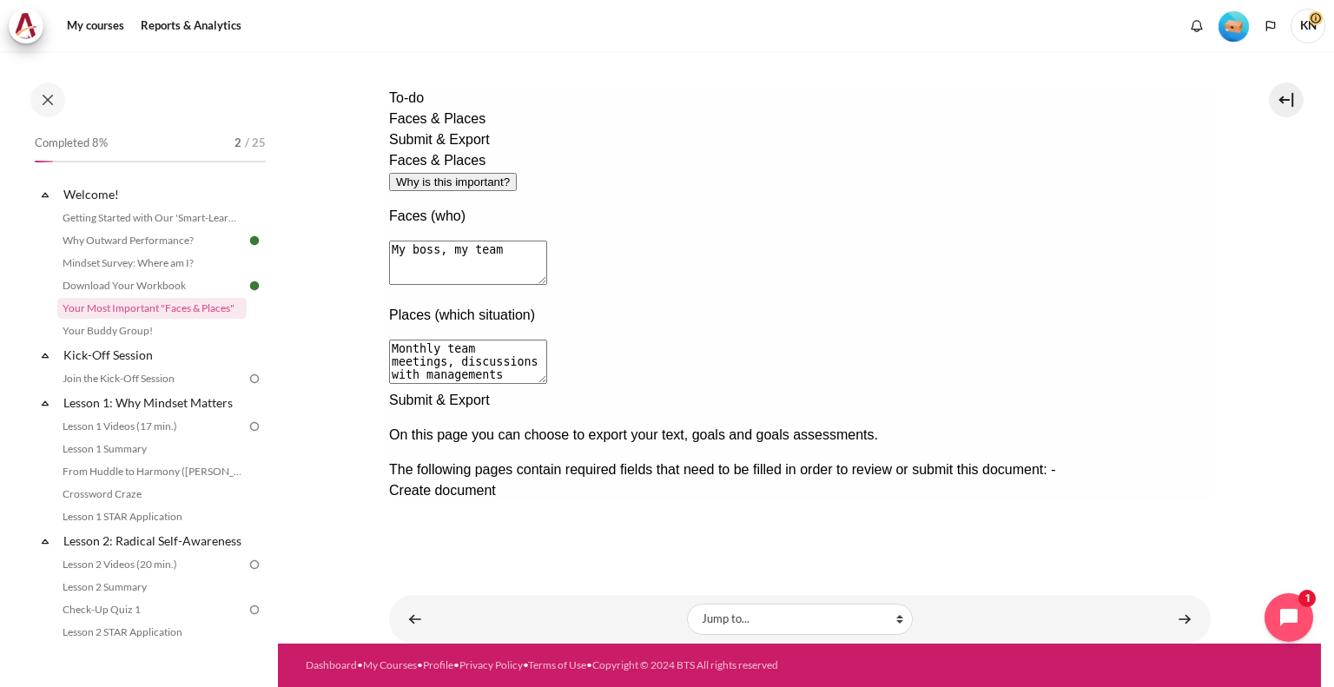
click at [1128, 501] on div "Previous documentation step" at bounding box center [799, 501] width 822 height 0
click at [546, 241] on textarea "My boss, my team" at bounding box center [467, 263] width 158 height 44
click at [546, 340] on textarea "Monthly team meetings, discussions with managements" at bounding box center [467, 362] width 158 height 44
click at [83, 324] on link "Your Buddy Group!" at bounding box center [151, 331] width 189 height 21
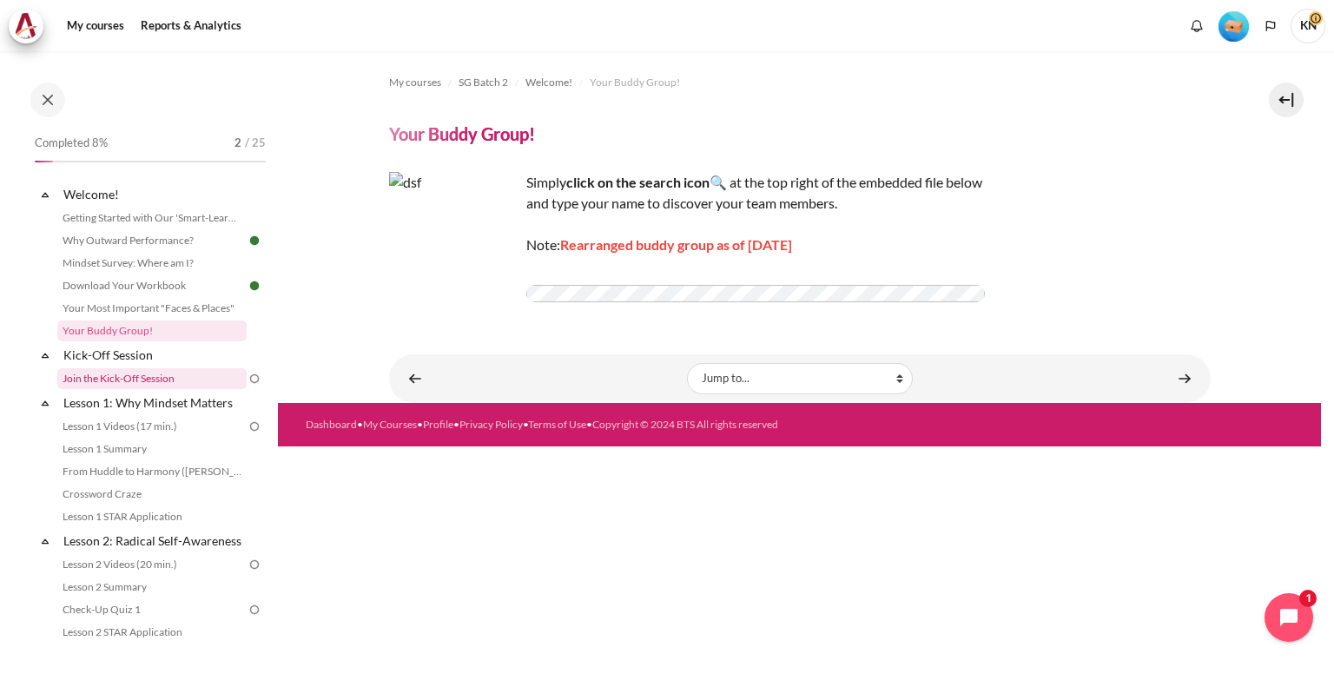
click at [120, 385] on link "Join the Kick-Off Session" at bounding box center [151, 378] width 189 height 21
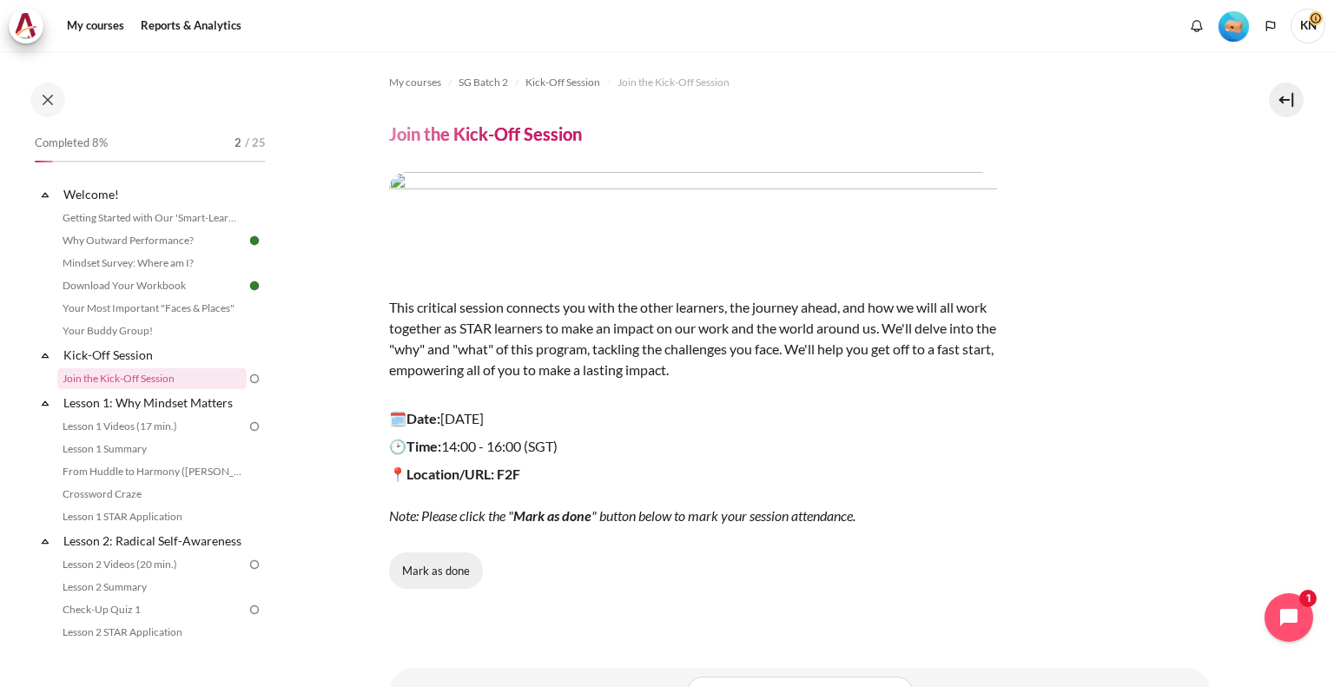
click at [429, 569] on button "Mark as done" at bounding box center [436, 570] width 94 height 36
click at [160, 427] on link "Lesson 1 Videos (17 min.)" at bounding box center [151, 426] width 189 height 21
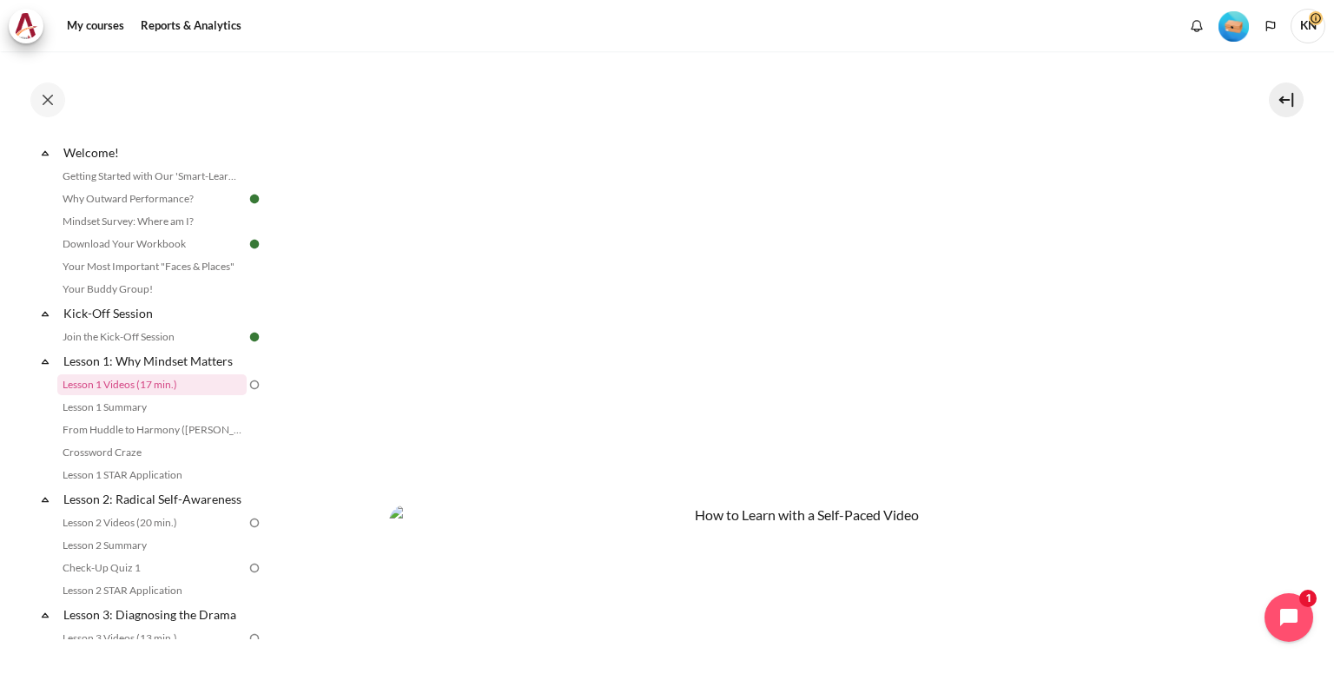
scroll to position [393, 0]
